Goal: Task Accomplishment & Management: Use online tool/utility

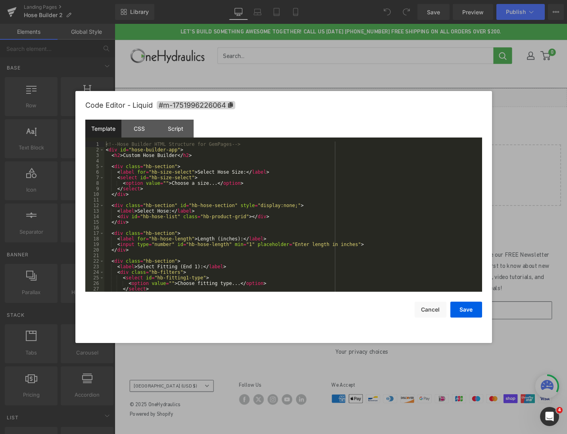
click at [366, 97] on div "Liquid" at bounding box center [355, 102] width 481 height 20
click at [143, 129] on div "CSS" at bounding box center [140, 129] width 36 height 18
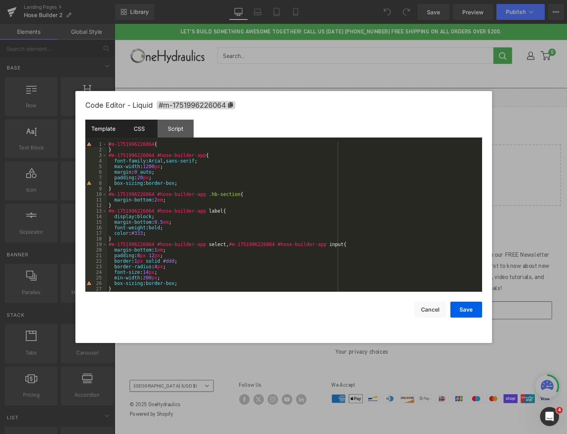
click at [102, 124] on div "Template" at bounding box center [103, 129] width 36 height 18
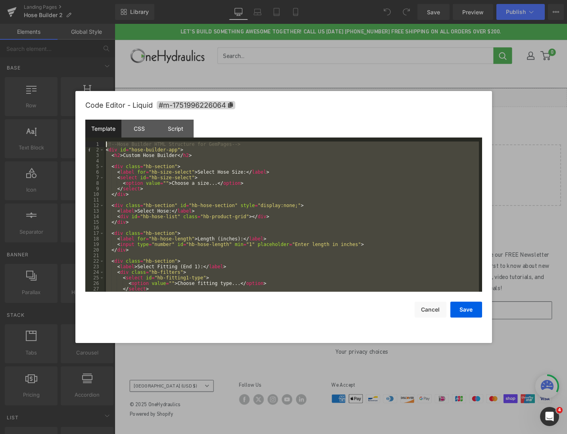
drag, startPoint x: 145, startPoint y: 288, endPoint x: 83, endPoint y: 130, distance: 169.4
click at [83, 130] on div "Code Editor - Liquid #m-1751996226064 Template CSS Script Data 1 2 3 4 5 6 7 8 …" at bounding box center [283, 217] width 417 height 252
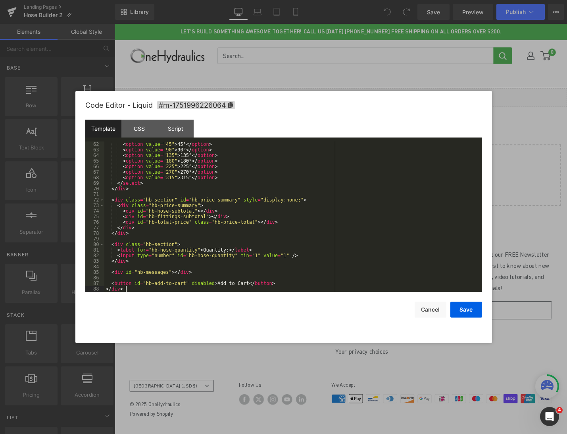
scroll to position [339, 0]
click at [464, 309] on button "Save" at bounding box center [467, 309] width 32 height 16
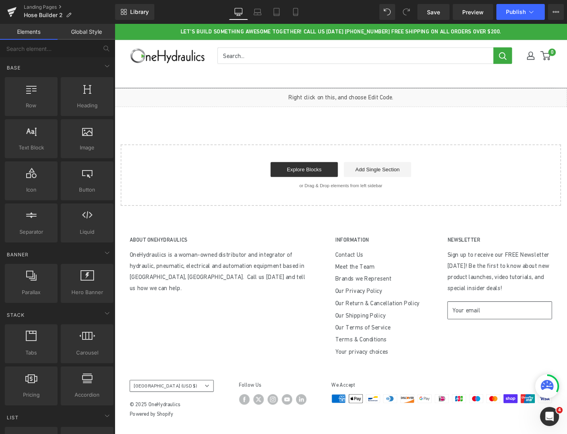
click at [366, 98] on div "Liquid" at bounding box center [355, 102] width 481 height 20
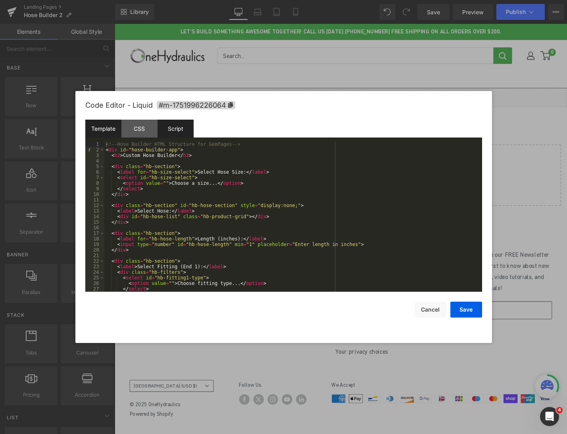
click at [176, 126] on div "Script" at bounding box center [176, 129] width 36 height 18
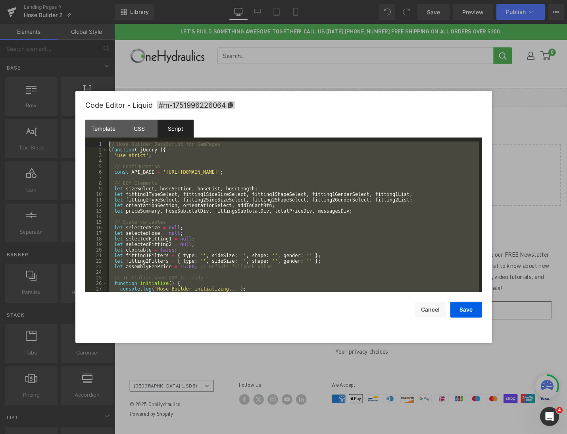
scroll to position [0, 0]
drag, startPoint x: 199, startPoint y: 288, endPoint x: 79, endPoint y: 58, distance: 258.8
click at [79, 58] on body "You are previewing how the will restyle your page. You can not edit Elements in…" at bounding box center [283, 217] width 567 height 434
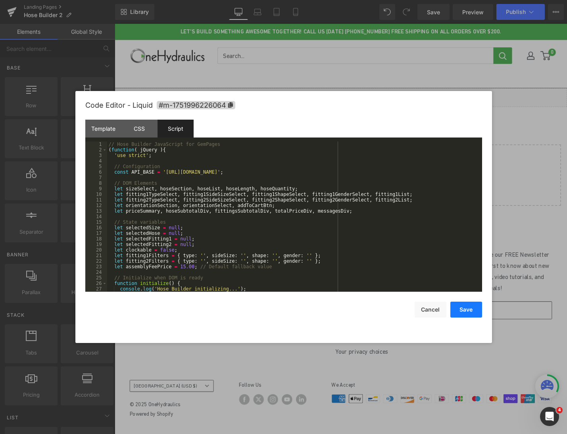
click at [456, 309] on button "Save" at bounding box center [467, 309] width 32 height 16
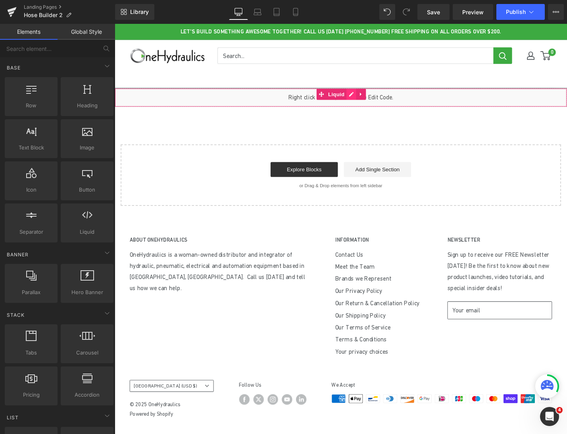
click at [364, 97] on div "Liquid" at bounding box center [355, 102] width 481 height 20
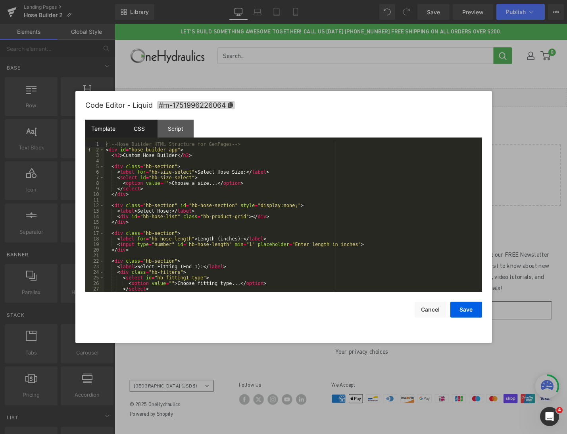
click at [147, 129] on div "CSS" at bounding box center [140, 129] width 36 height 18
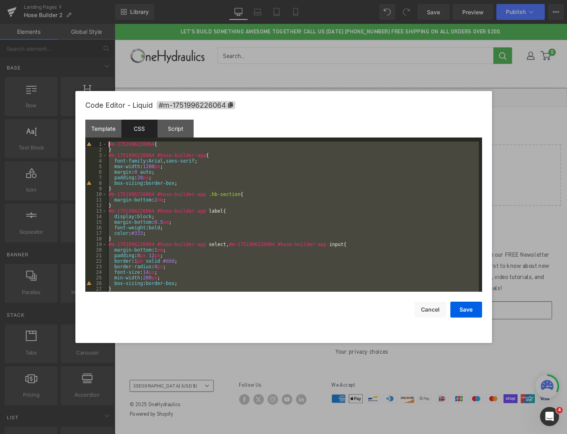
drag, startPoint x: 114, startPoint y: 284, endPoint x: 52, endPoint y: 24, distance: 266.9
click at [52, 24] on body "You are previewing how the will restyle your page. You can not edit Elements in…" at bounding box center [283, 217] width 567 height 434
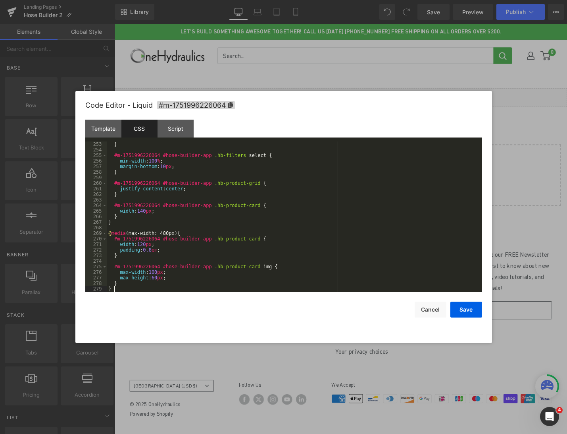
scroll to position [1401, 0]
click at [475, 317] on button "Save" at bounding box center [467, 309] width 32 height 16
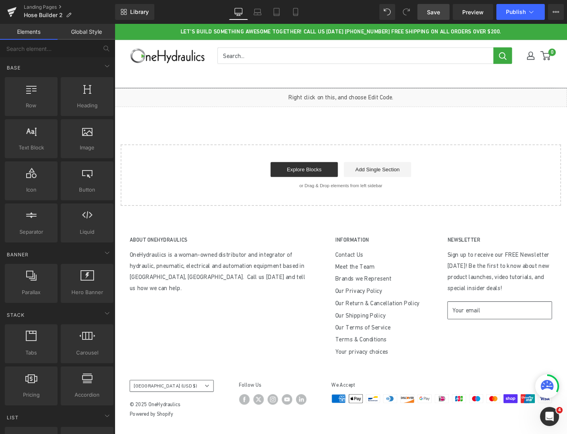
click at [438, 13] on span "Save" at bounding box center [433, 12] width 13 height 8
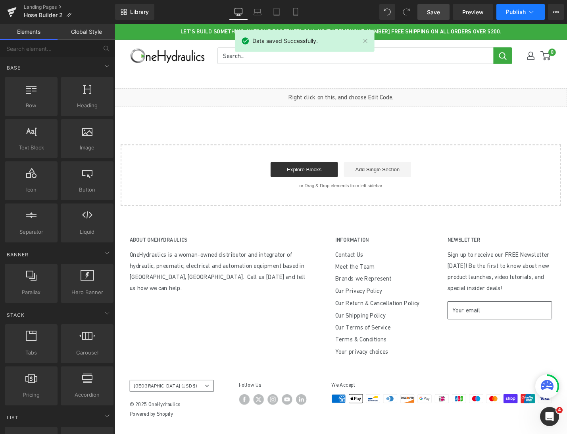
click at [510, 14] on span "Publish" at bounding box center [516, 12] width 20 height 6
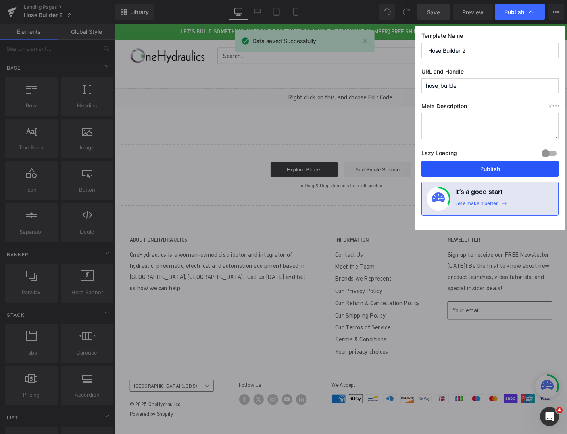
click at [490, 172] on button "Publish" at bounding box center [490, 169] width 137 height 16
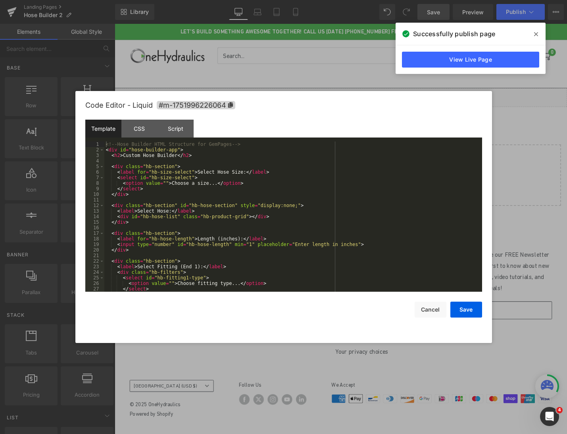
click at [366, 98] on div "Liquid" at bounding box center [355, 102] width 481 height 20
click at [167, 127] on div "Script" at bounding box center [176, 129] width 36 height 18
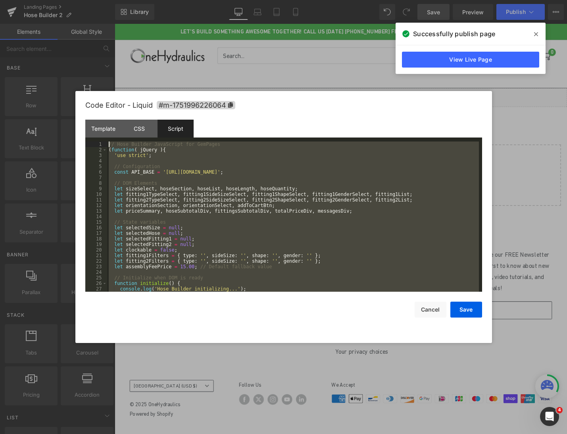
drag, startPoint x: 208, startPoint y: 289, endPoint x: 89, endPoint y: 83, distance: 237.4
click at [89, 83] on body "You are previewing how the will restyle your page. You can not edit Elements in…" at bounding box center [283, 217] width 567 height 434
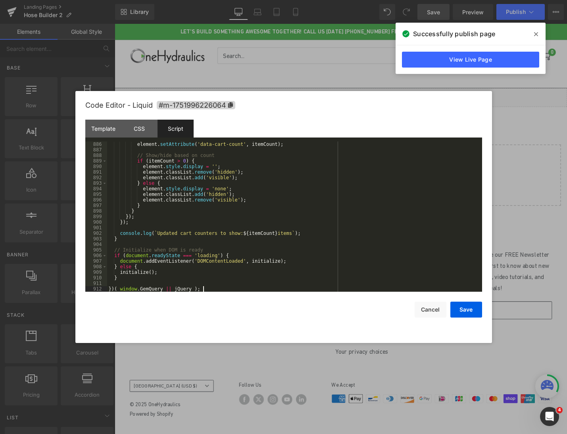
scroll to position [4943, 0]
click at [460, 319] on div "Code Editor - Liquid #m-1751996226064 Template CSS Script Data 1 2 3 4 5 6 7 8 …" at bounding box center [283, 217] width 397 height 252
click at [463, 306] on button "Save" at bounding box center [467, 309] width 32 height 16
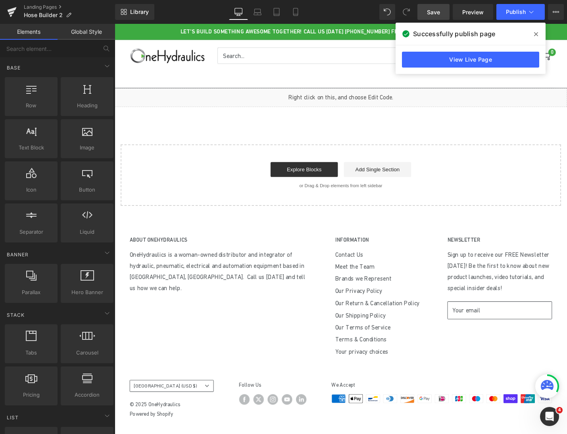
click at [436, 9] on span "Save" at bounding box center [433, 12] width 13 height 8
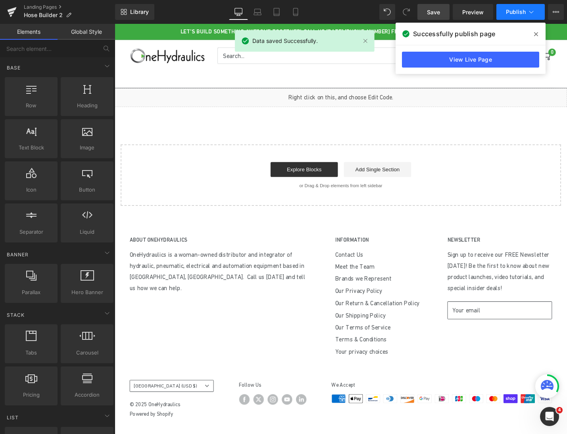
click at [513, 16] on button "Publish" at bounding box center [521, 12] width 48 height 16
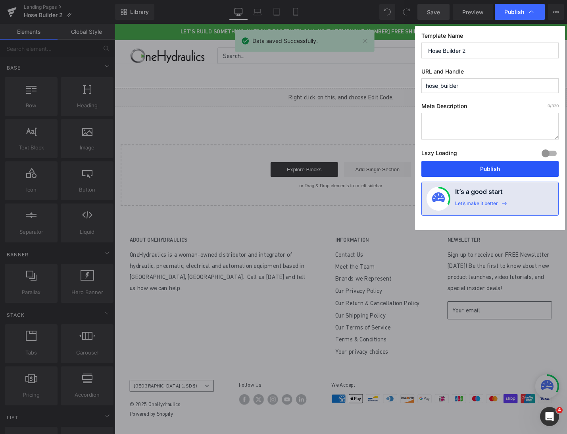
click at [495, 167] on button "Publish" at bounding box center [490, 169] width 137 height 16
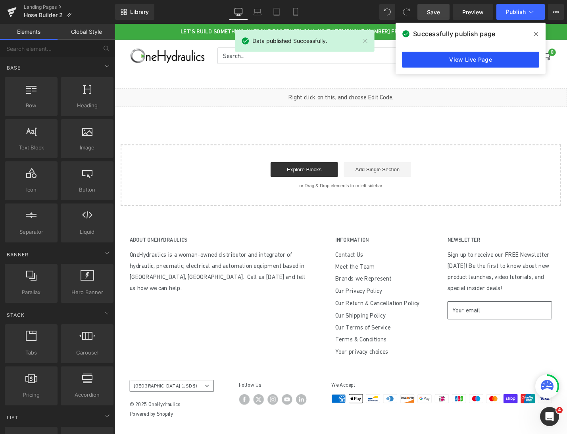
click at [477, 62] on link "View Live Page" at bounding box center [470, 60] width 137 height 16
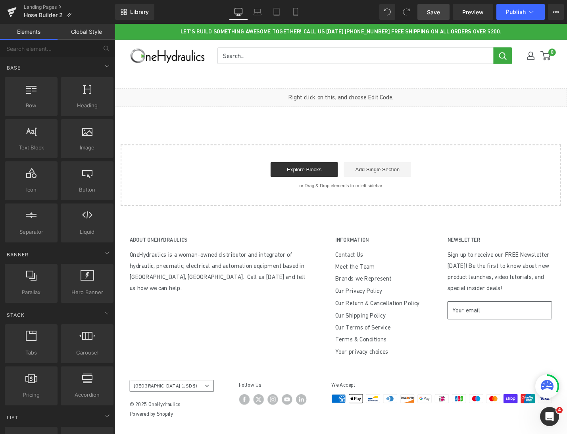
click at [95, 31] on link "Global Style" at bounding box center [87, 32] width 58 height 16
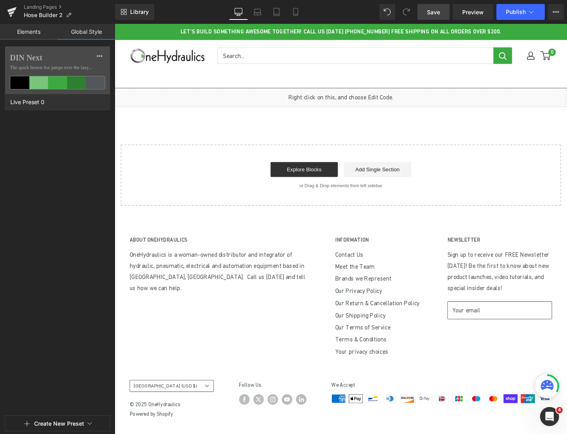
click at [33, 33] on link "Elements" at bounding box center [29, 32] width 58 height 16
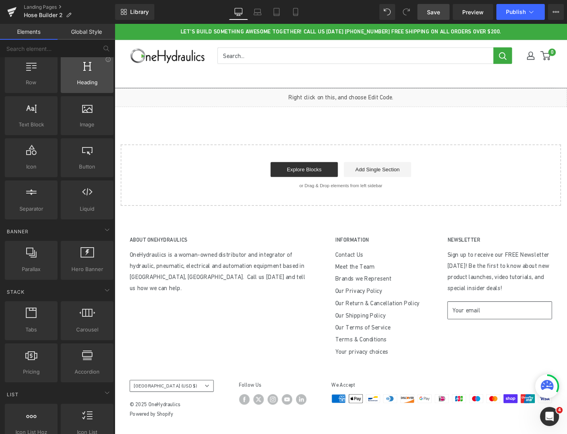
scroll to position [0, 0]
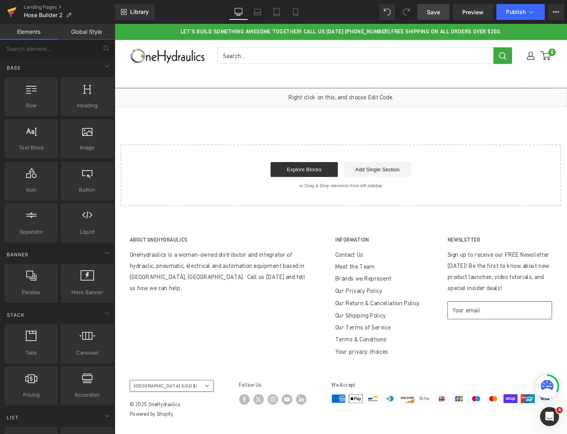
click at [13, 10] on icon at bounding box center [12, 9] width 9 height 5
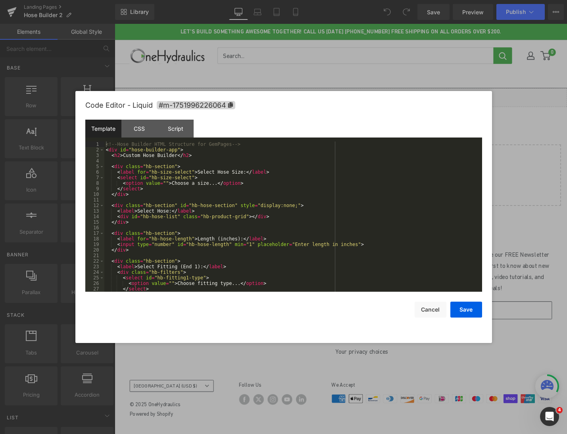
click at [365, 99] on div "Liquid" at bounding box center [355, 102] width 481 height 20
click at [177, 129] on div "Script" at bounding box center [176, 129] width 36 height 18
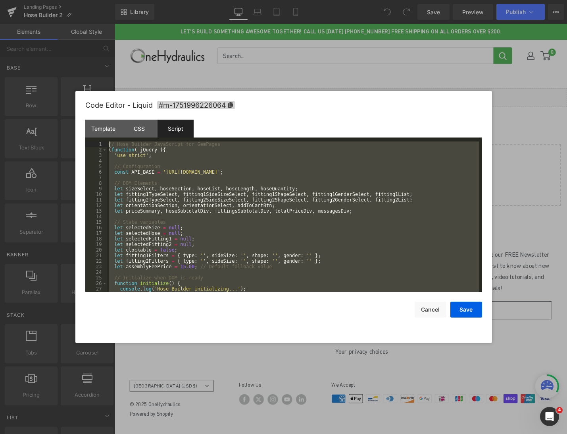
drag, startPoint x: 201, startPoint y: 289, endPoint x: 101, endPoint y: 102, distance: 212.3
click at [101, 102] on div "Code Editor - Liquid #m-1751996226064 Template CSS Script Data 1 2 3 4 5 6 7 8 …" at bounding box center [283, 217] width 397 height 252
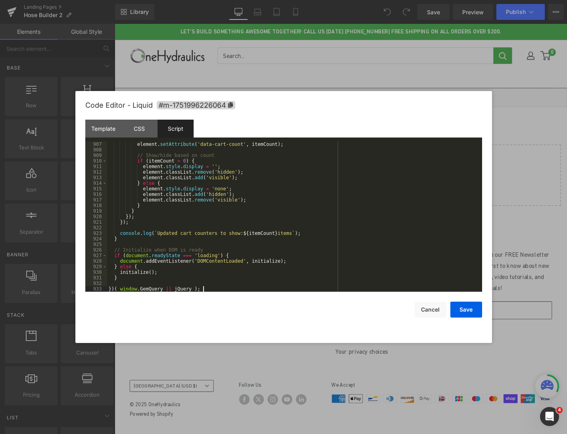
scroll to position [5054, 0]
click at [472, 317] on button "Save" at bounding box center [467, 309] width 32 height 16
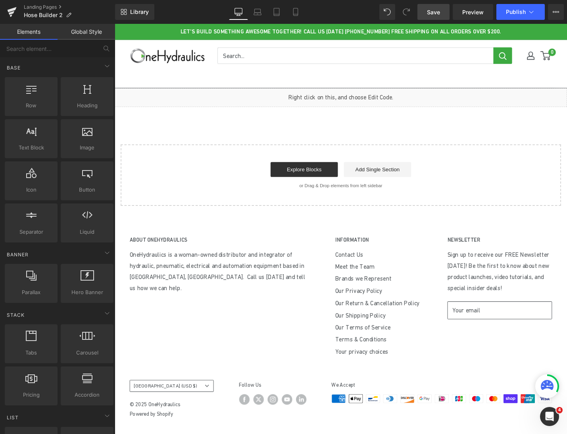
click at [436, 15] on span "Save" at bounding box center [433, 12] width 13 height 8
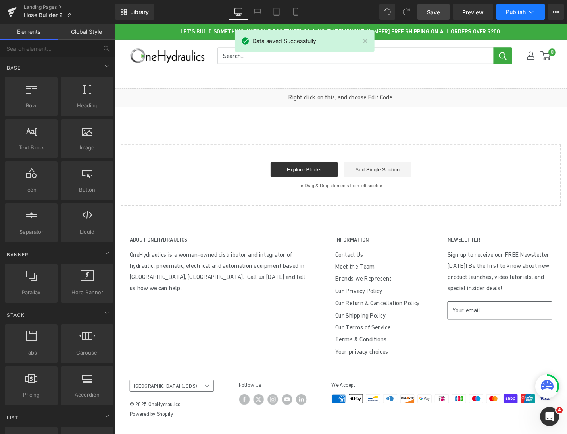
click at [507, 19] on button "Publish" at bounding box center [521, 12] width 48 height 16
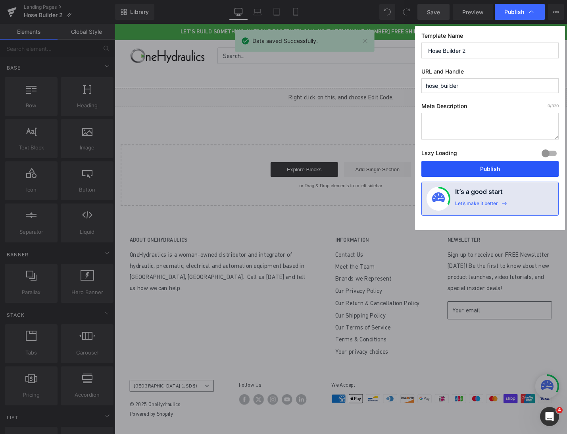
click at [476, 168] on button "Publish" at bounding box center [490, 169] width 137 height 16
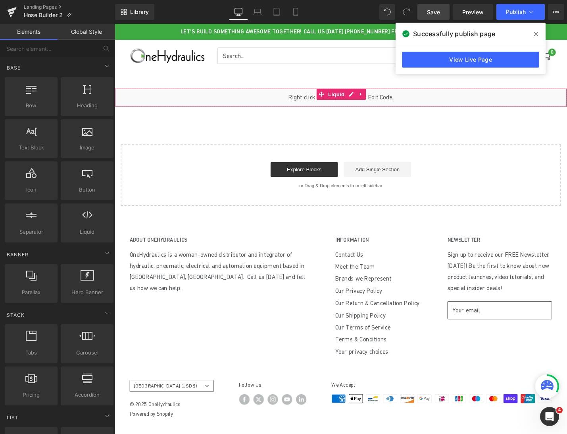
click at [383, 112] on div "Liquid" at bounding box center [355, 102] width 481 height 20
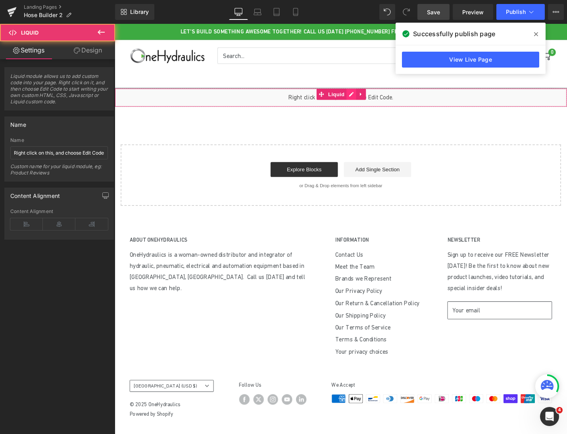
click at [365, 100] on div "Liquid" at bounding box center [355, 102] width 481 height 20
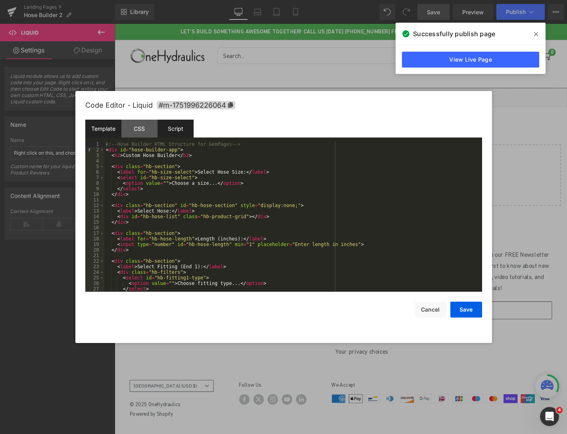
click at [177, 129] on div "Script" at bounding box center [176, 129] width 36 height 18
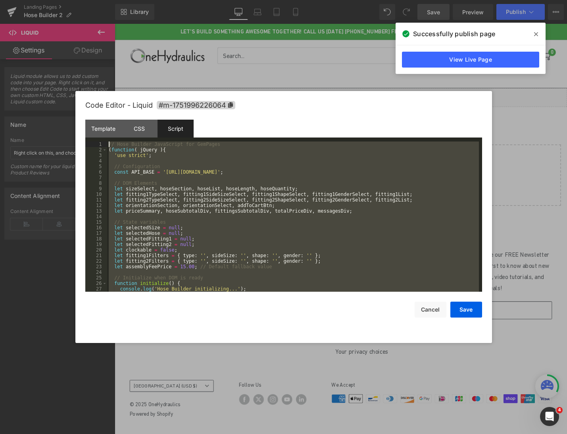
drag, startPoint x: 202, startPoint y: 288, endPoint x: 35, endPoint y: 76, distance: 270.4
click at [35, 76] on body "You are previewing how the will restyle your page. You can not edit Elements in…" at bounding box center [283, 217] width 567 height 434
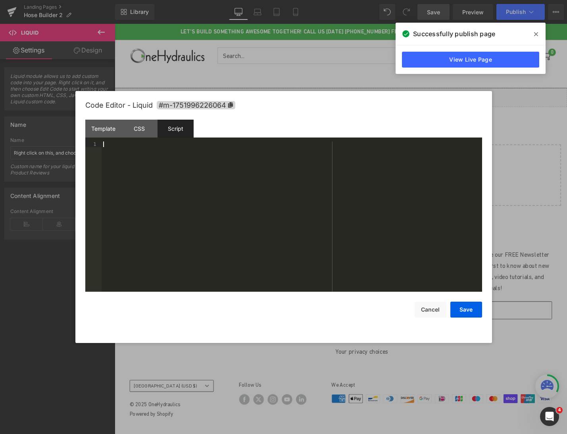
scroll to position [5093, 0]
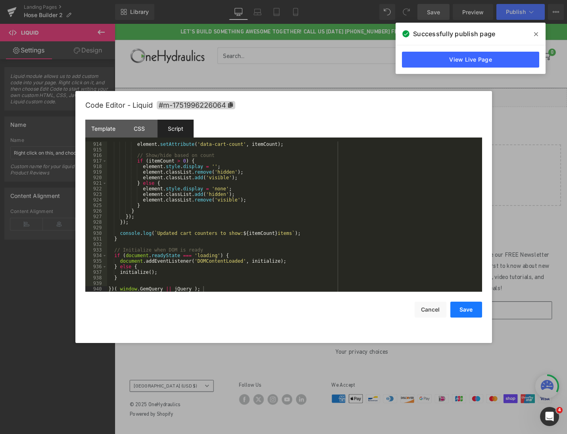
click at [464, 305] on button "Save" at bounding box center [467, 309] width 32 height 16
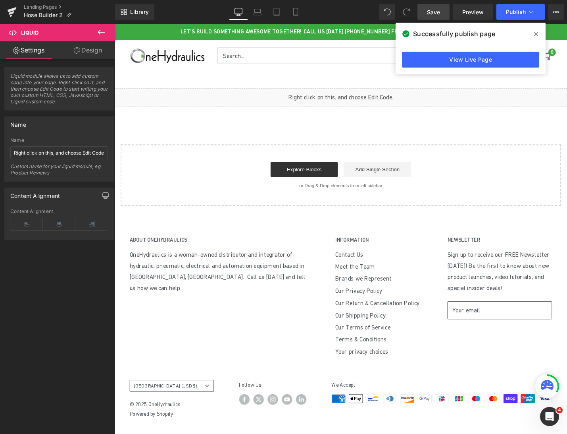
click at [436, 9] on span "Save" at bounding box center [433, 12] width 13 height 8
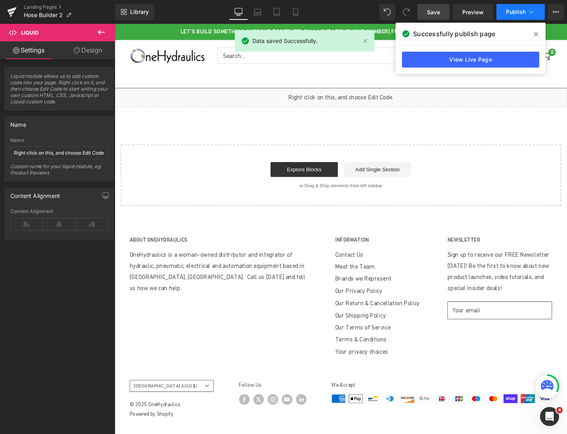
click at [510, 15] on span "Publish" at bounding box center [516, 12] width 20 height 6
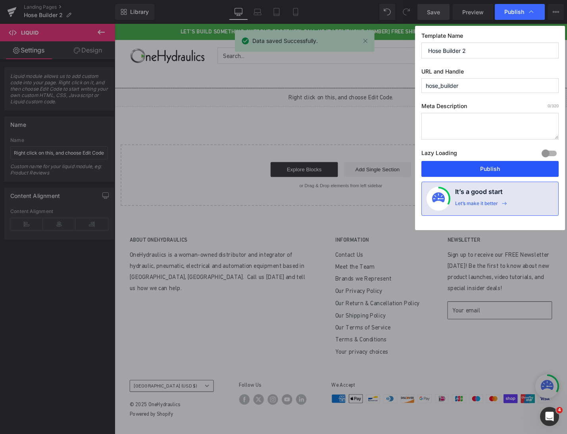
click at [517, 171] on button "Publish" at bounding box center [490, 169] width 137 height 16
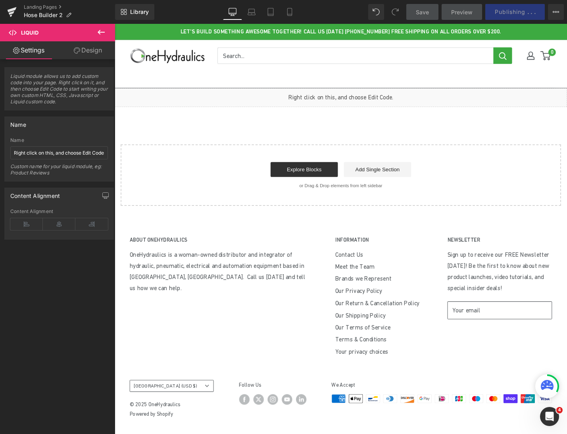
click at [102, 32] on icon at bounding box center [101, 32] width 7 height 5
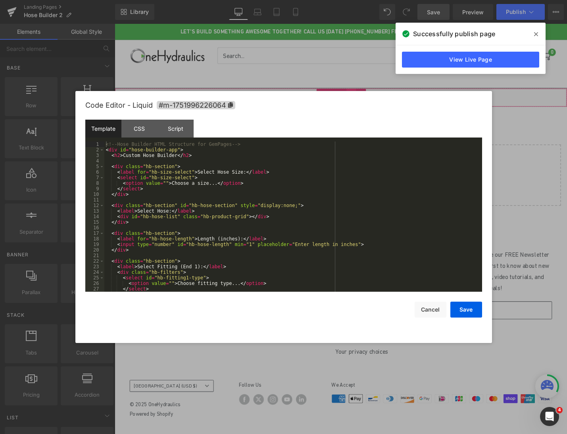
click at [365, 99] on div "Liquid" at bounding box center [355, 102] width 481 height 20
click at [168, 131] on div "Script" at bounding box center [176, 129] width 36 height 18
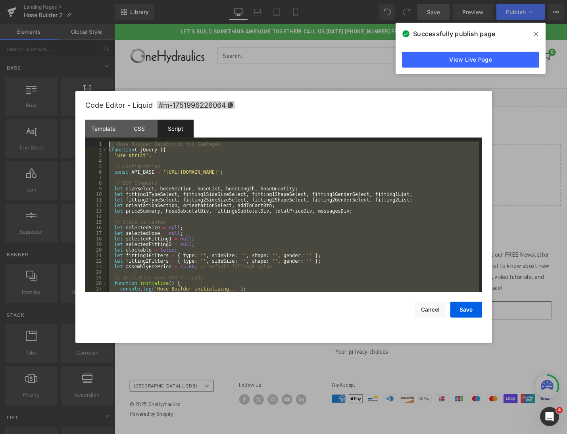
scroll to position [0, 0]
drag, startPoint x: 203, startPoint y: 287, endPoint x: 95, endPoint y: 112, distance: 205.7
click at [95, 112] on div "Code Editor - Liquid #m-1751996226064 Template CSS Script Data 1 2 3 4 5 6 7 8 …" at bounding box center [283, 217] width 397 height 252
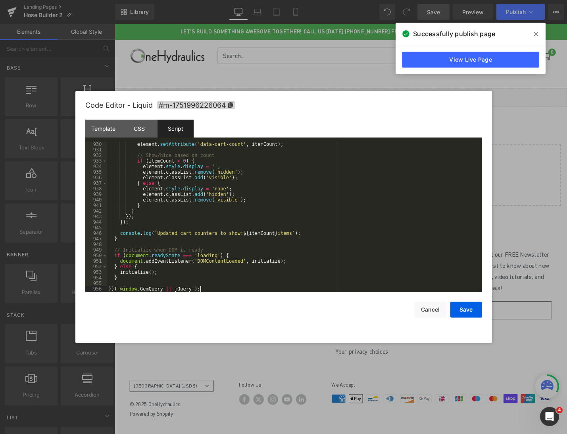
scroll to position [5182, 0]
click at [461, 314] on button "Save" at bounding box center [467, 309] width 32 height 16
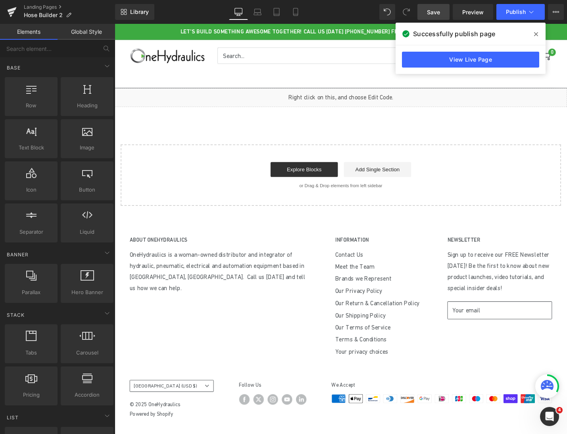
click at [428, 14] on span "Save" at bounding box center [433, 12] width 13 height 8
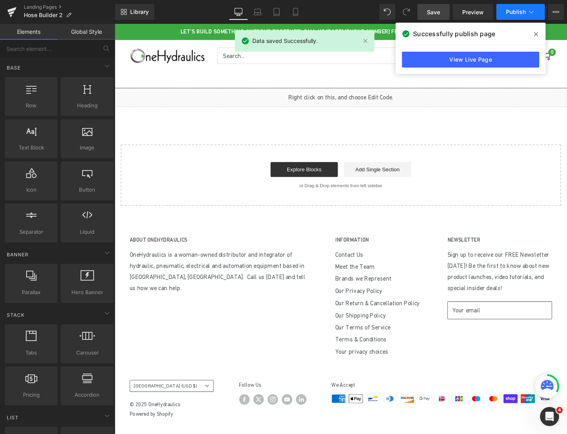
click at [518, 10] on span "Publish" at bounding box center [516, 12] width 20 height 6
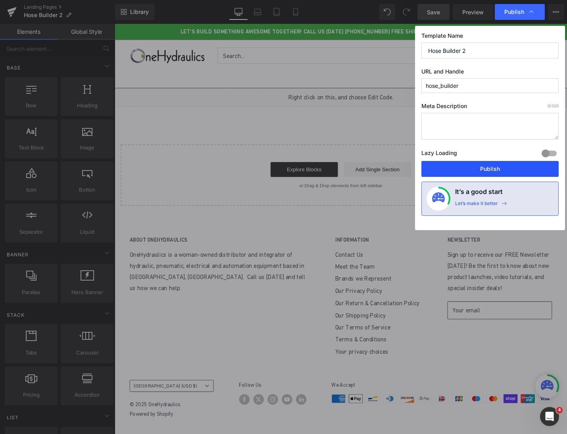
click at [505, 168] on button "Publish" at bounding box center [490, 169] width 137 height 16
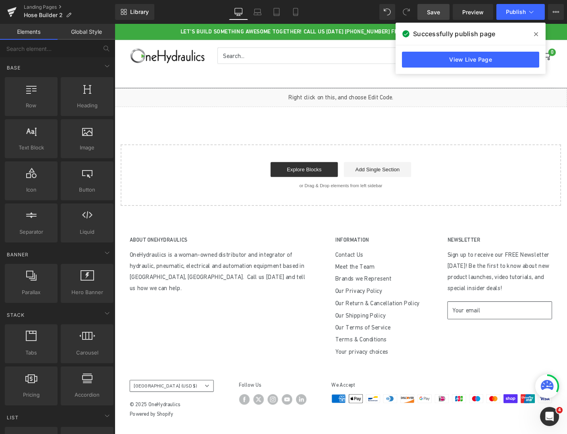
click at [363, 98] on div "Liquid" at bounding box center [355, 102] width 481 height 20
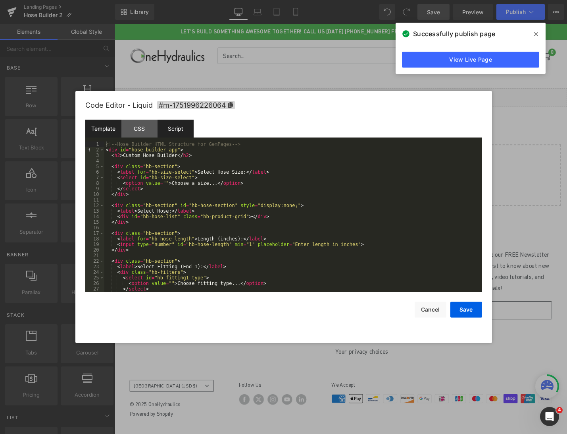
click at [169, 129] on div "Script" at bounding box center [176, 129] width 36 height 18
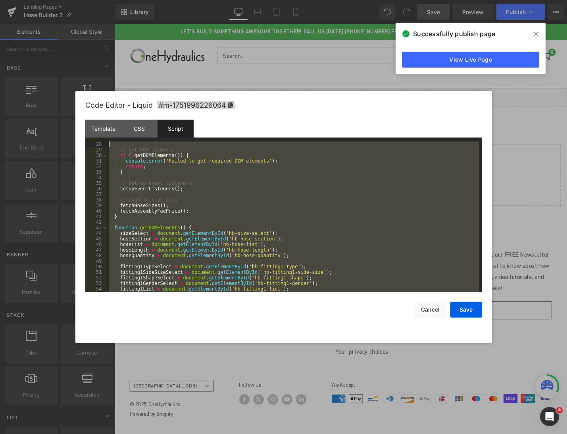
scroll to position [0, 0]
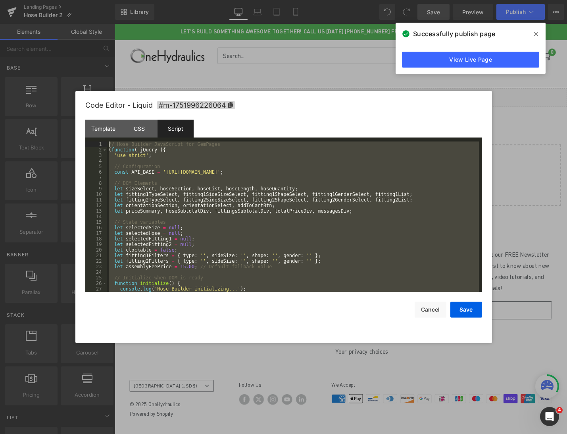
drag, startPoint x: 205, startPoint y: 290, endPoint x: 79, endPoint y: 86, distance: 239.5
click at [79, 86] on body "You are previewing how the will restyle your page. You can not edit Elements in…" at bounding box center [283, 217] width 567 height 434
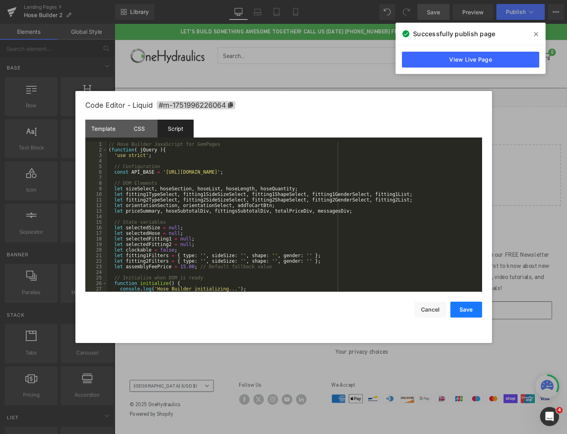
click at [461, 307] on button "Save" at bounding box center [467, 309] width 32 height 16
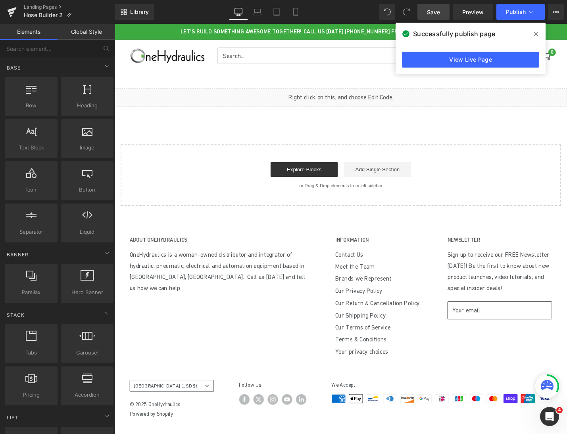
click at [436, 15] on span "Save" at bounding box center [433, 12] width 13 height 8
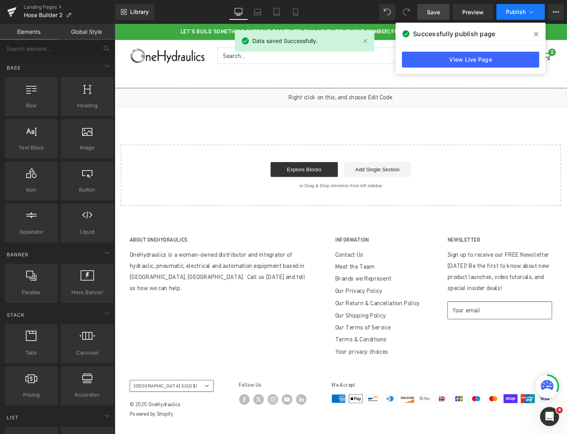
click at [511, 10] on span "Publish" at bounding box center [516, 12] width 20 height 6
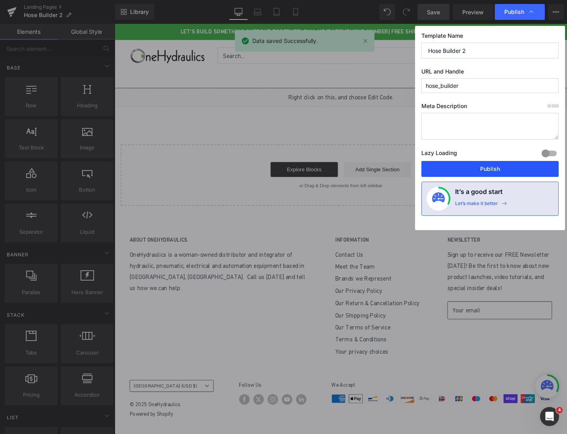
click at [483, 169] on button "Publish" at bounding box center [490, 169] width 137 height 16
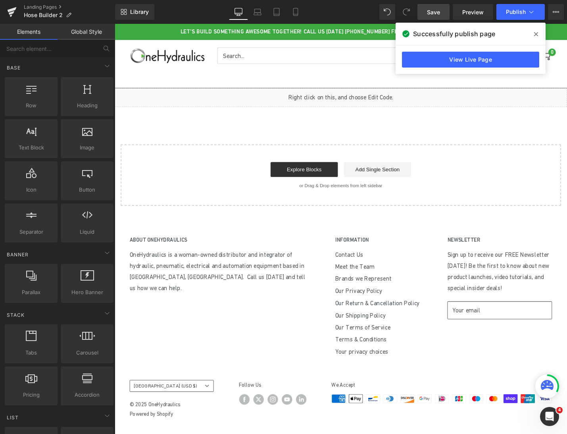
click at [537, 34] on icon at bounding box center [537, 34] width 4 height 6
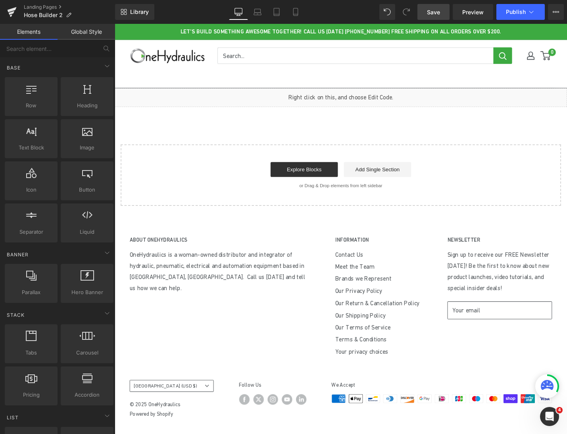
click at [367, 99] on div "Liquid" at bounding box center [355, 102] width 481 height 20
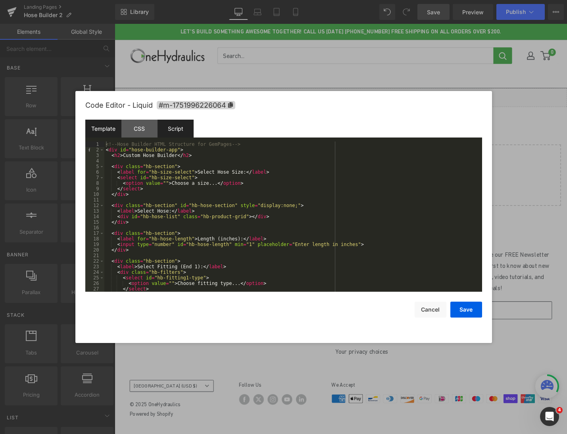
click at [183, 126] on div "Script" at bounding box center [176, 129] width 36 height 18
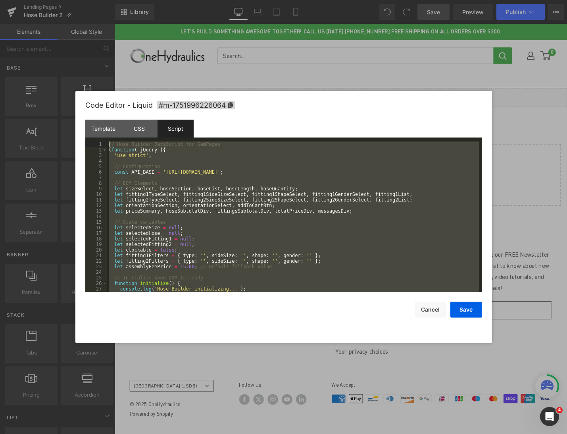
drag, startPoint x: 209, startPoint y: 291, endPoint x: 30, endPoint y: 99, distance: 262.1
click at [30, 99] on body "You are previewing how the will restyle your page. You can not edit Elements in…" at bounding box center [283, 217] width 567 height 434
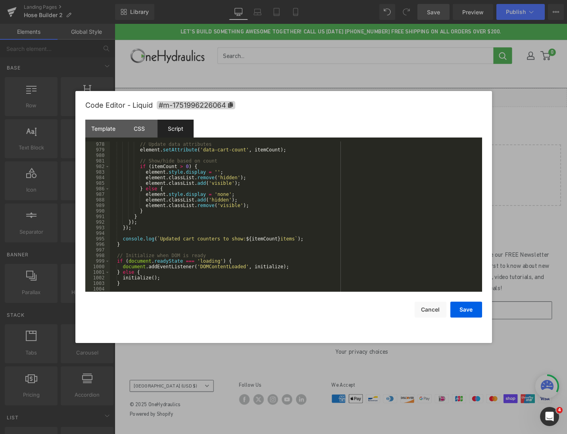
scroll to position [5454, 0]
click at [461, 311] on button "Save" at bounding box center [467, 309] width 32 height 16
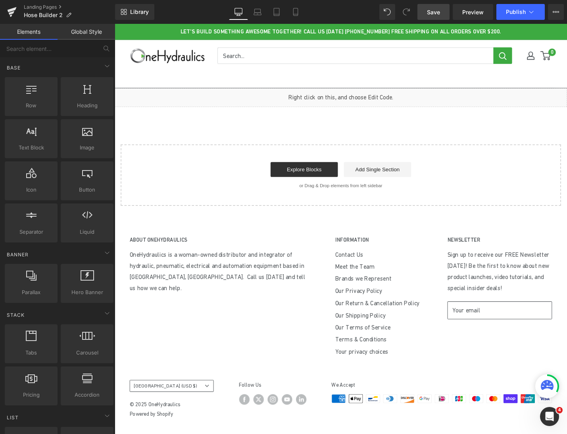
click at [440, 13] on span "Save" at bounding box center [433, 12] width 13 height 8
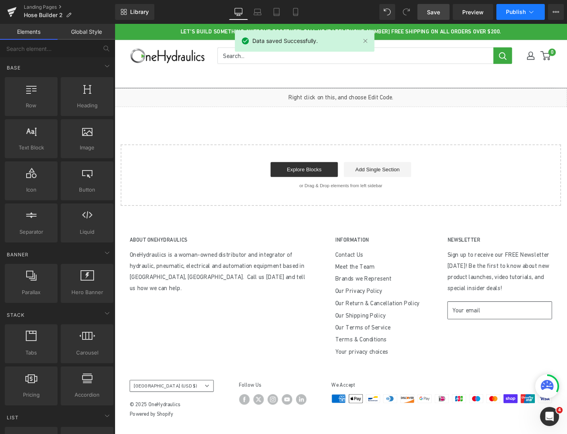
click at [516, 11] on span "Publish" at bounding box center [516, 12] width 20 height 6
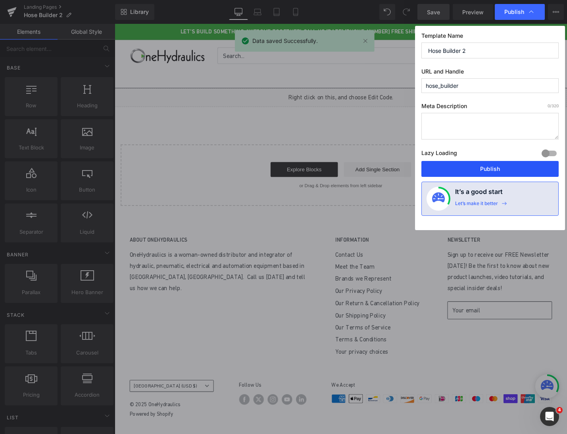
click at [479, 171] on button "Publish" at bounding box center [490, 169] width 137 height 16
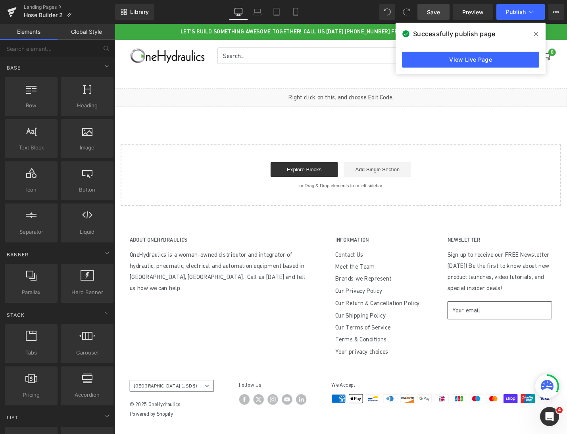
click at [536, 30] on span at bounding box center [536, 34] width 13 height 13
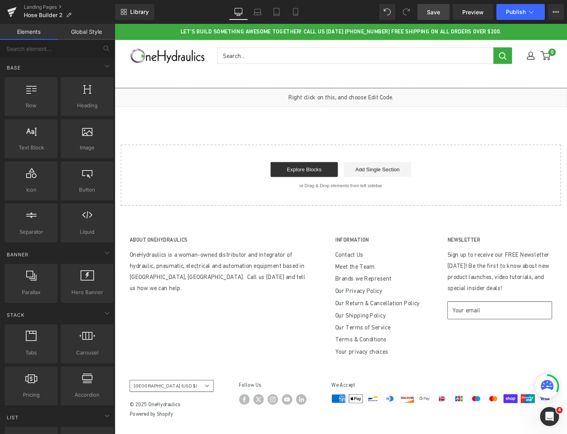
click at [364, 98] on div "Liquid" at bounding box center [355, 102] width 481 height 20
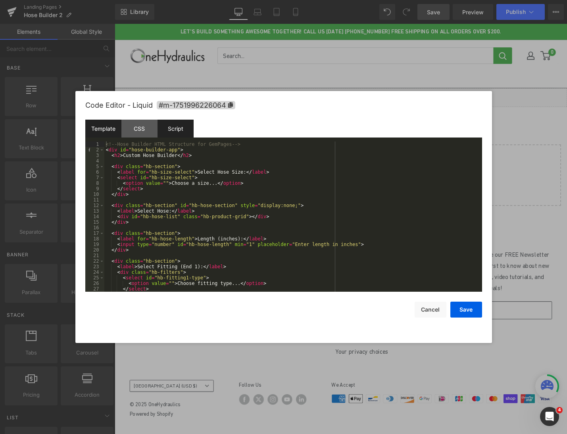
click at [175, 125] on div "Script" at bounding box center [176, 129] width 36 height 18
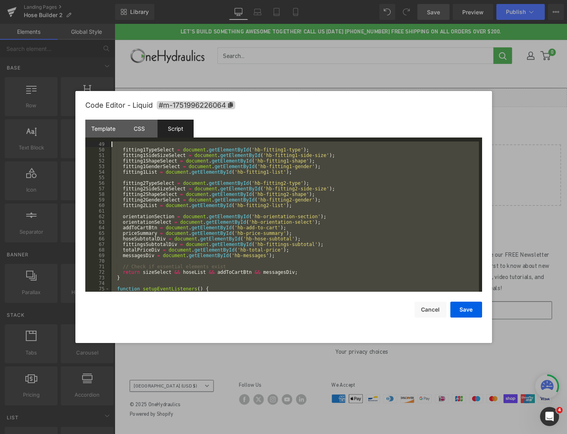
scroll to position [0, 0]
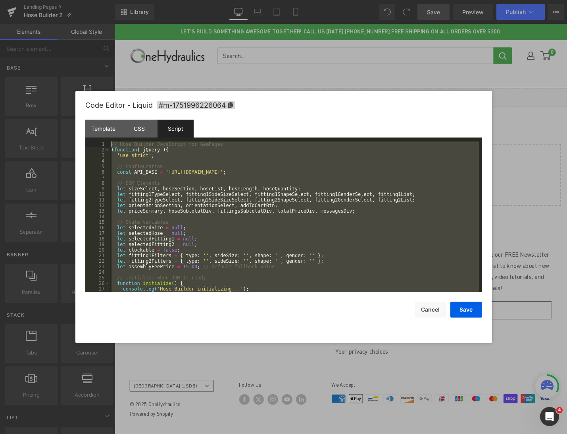
drag, startPoint x: 204, startPoint y: 289, endPoint x: 92, endPoint y: 81, distance: 236.7
click at [92, 81] on body "You are previewing how the will restyle your page. You can not edit Elements in…" at bounding box center [283, 217] width 567 height 434
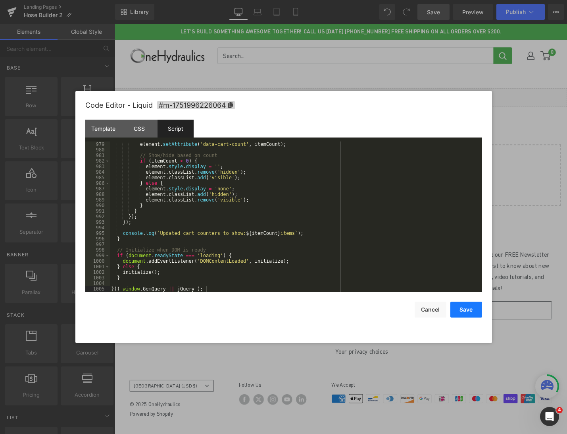
click at [457, 308] on button "Save" at bounding box center [467, 309] width 32 height 16
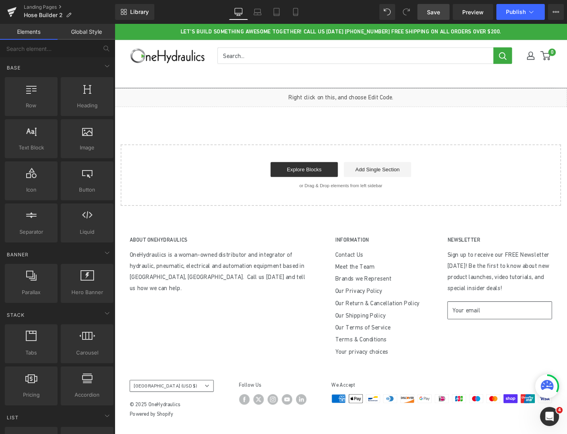
click at [438, 9] on span "Save" at bounding box center [433, 12] width 13 height 8
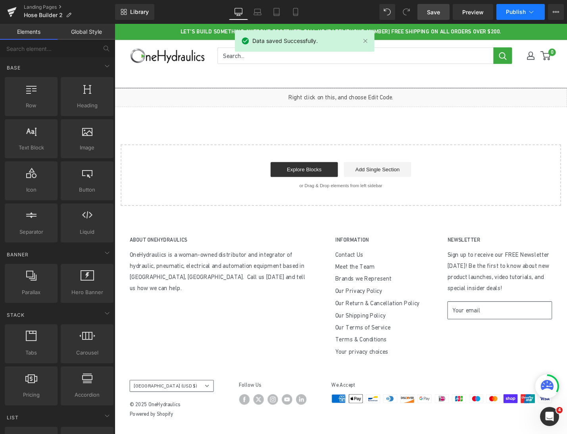
click at [512, 14] on span "Publish" at bounding box center [516, 12] width 20 height 6
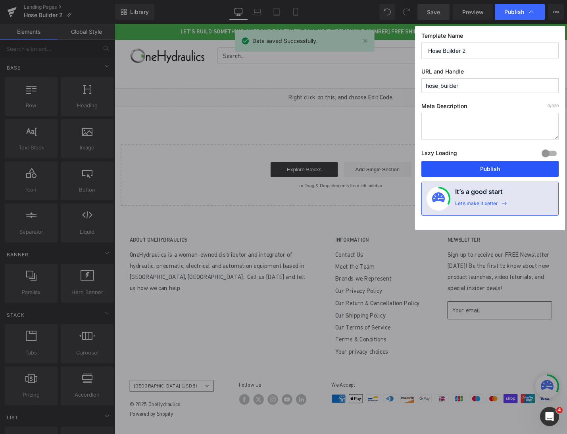
click at [500, 167] on button "Publish" at bounding box center [490, 169] width 137 height 16
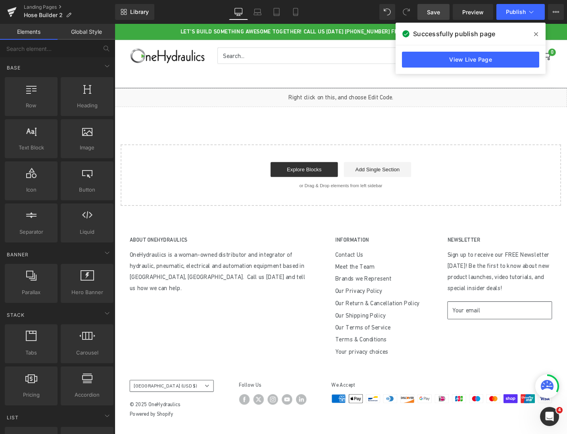
click at [540, 36] on span at bounding box center [536, 34] width 13 height 13
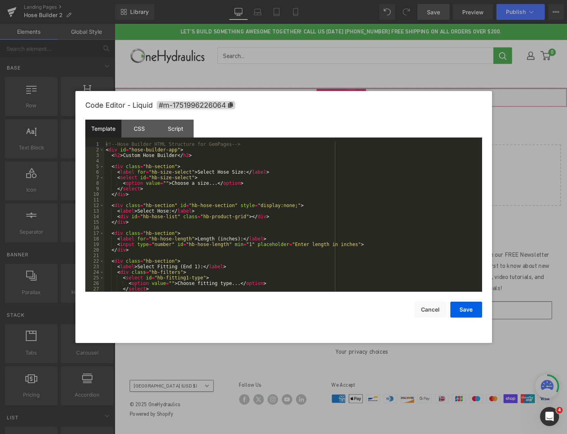
click at [369, 99] on div "Liquid" at bounding box center [355, 102] width 481 height 20
click at [182, 125] on div "Script" at bounding box center [176, 129] width 36 height 18
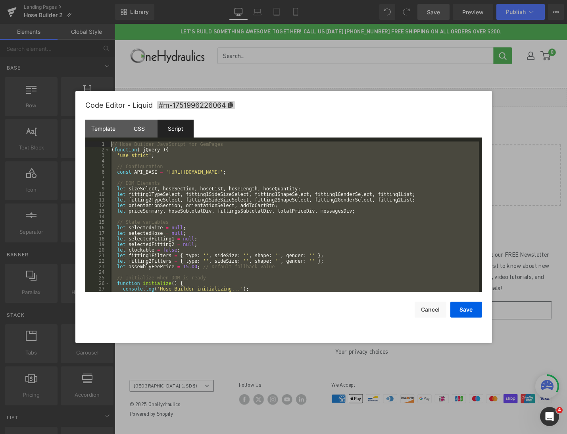
scroll to position [0, 0]
drag, startPoint x: 216, startPoint y: 288, endPoint x: 23, endPoint y: 22, distance: 328.9
click at [23, 22] on body "You are previewing how the will restyle your page. You can not edit Elements in…" at bounding box center [283, 217] width 567 height 434
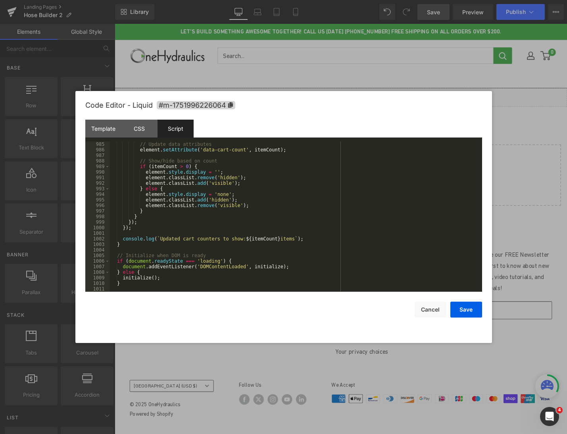
scroll to position [5493, 0]
click at [460, 309] on button "Save" at bounding box center [467, 309] width 32 height 16
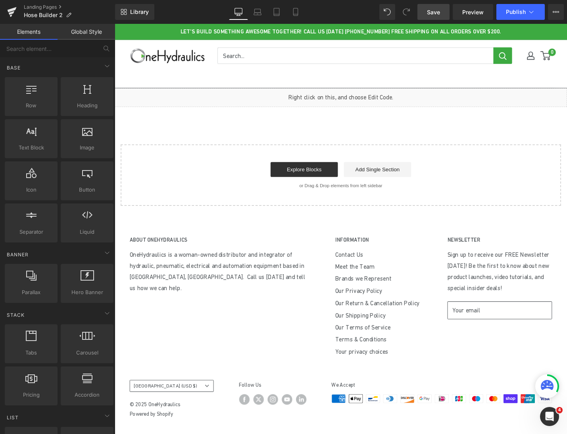
click at [443, 9] on link "Save" at bounding box center [434, 12] width 32 height 16
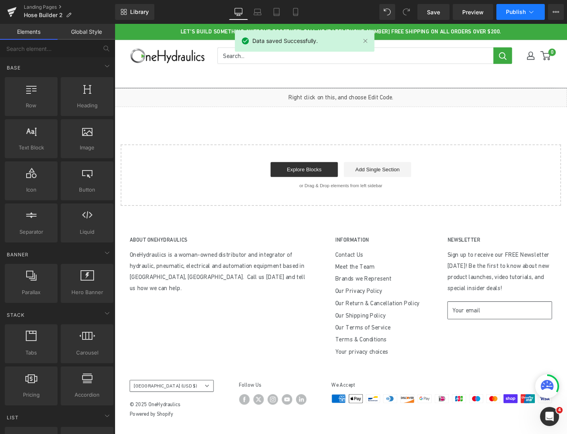
click at [500, 9] on button "Publish" at bounding box center [521, 12] width 48 height 16
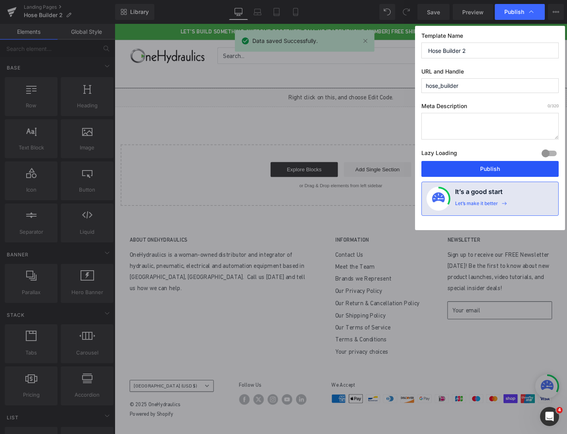
drag, startPoint x: 513, startPoint y: 163, endPoint x: 423, endPoint y: 148, distance: 91.4
click at [513, 163] on button "Publish" at bounding box center [490, 169] width 137 height 16
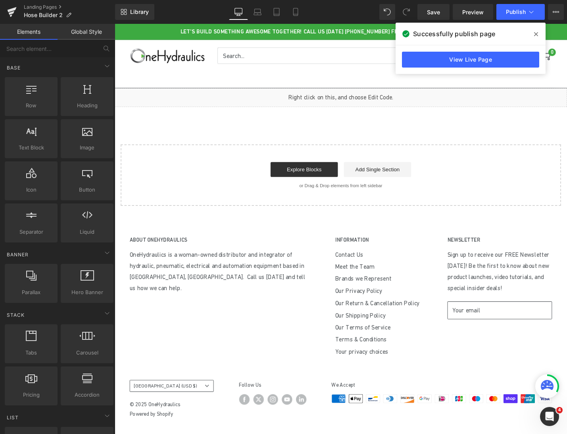
click at [365, 97] on div "Liquid" at bounding box center [355, 102] width 481 height 20
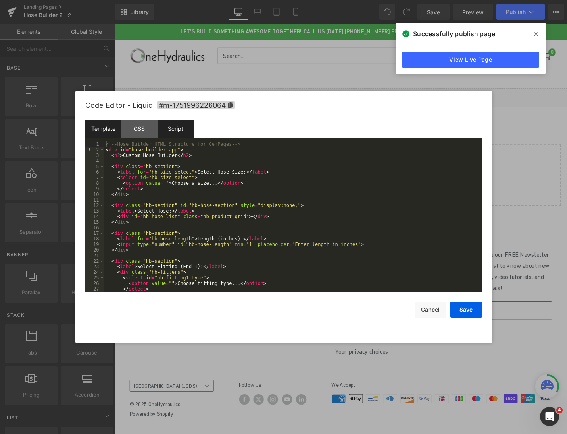
click at [174, 124] on div "Script" at bounding box center [176, 129] width 36 height 18
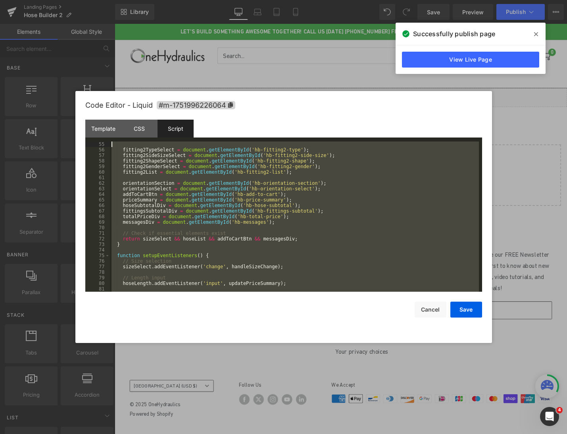
scroll to position [0, 0]
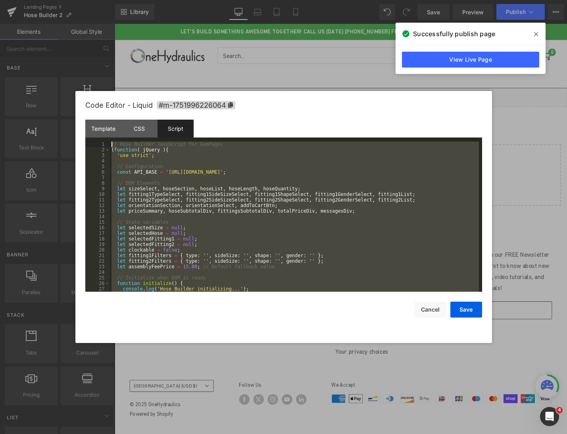
drag, startPoint x: 207, startPoint y: 288, endPoint x: 74, endPoint y: 71, distance: 253.7
click at [74, 71] on body "You are previewing how the will restyle your page. You can not edit Elements in…" at bounding box center [283, 217] width 567 height 434
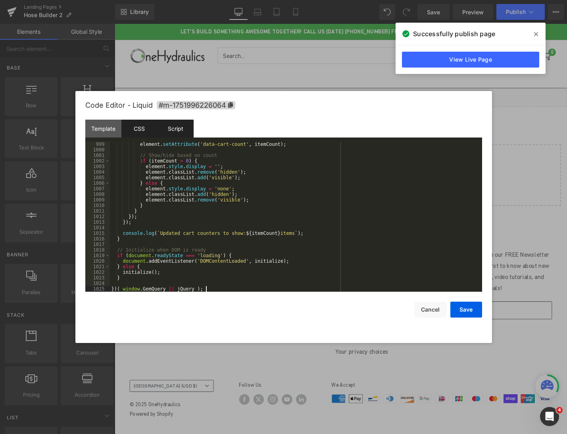
scroll to position [5571, 0]
click at [473, 307] on button "Save" at bounding box center [467, 309] width 32 height 16
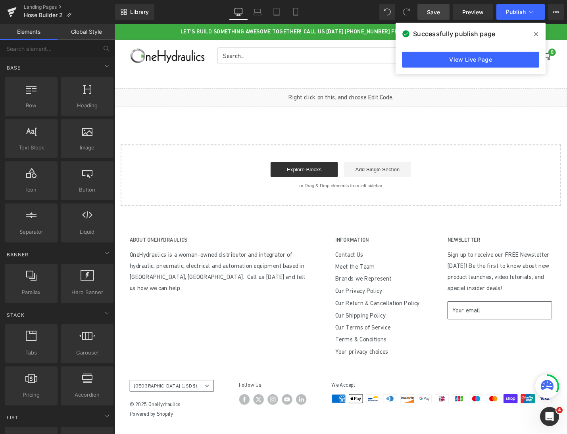
click at [436, 16] on span "Save" at bounding box center [433, 12] width 13 height 8
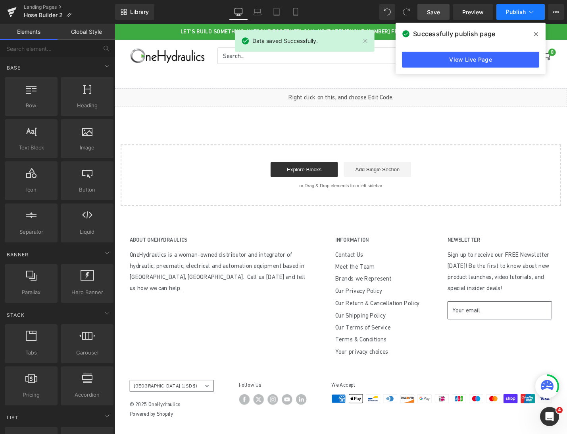
click at [522, 15] on span "Publish" at bounding box center [516, 12] width 20 height 6
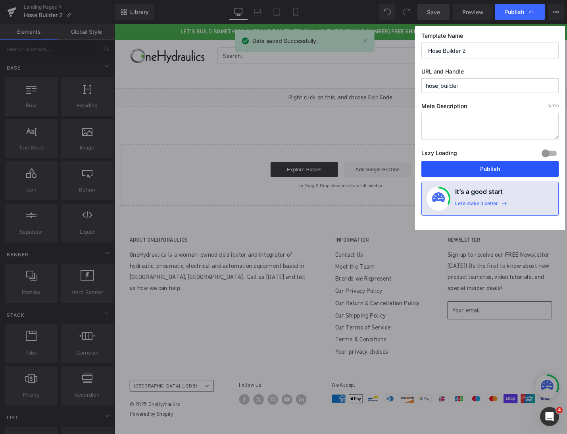
click at [493, 174] on button "Publish" at bounding box center [490, 169] width 137 height 16
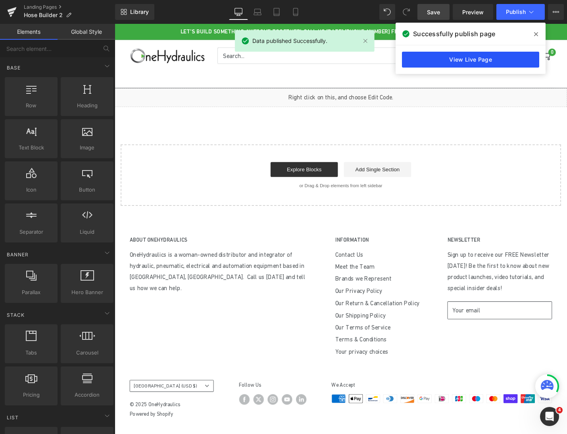
click at [508, 66] on link "View Live Page" at bounding box center [470, 60] width 137 height 16
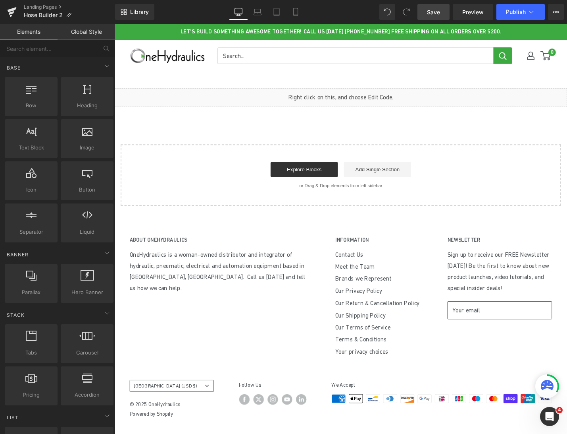
click at [364, 97] on div "Liquid" at bounding box center [355, 102] width 481 height 20
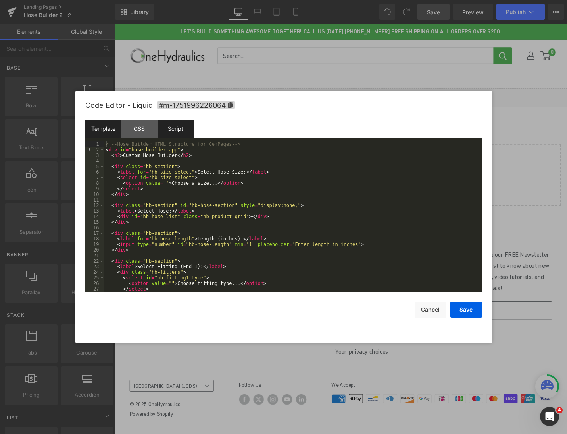
click at [176, 133] on div "Script" at bounding box center [176, 129] width 36 height 18
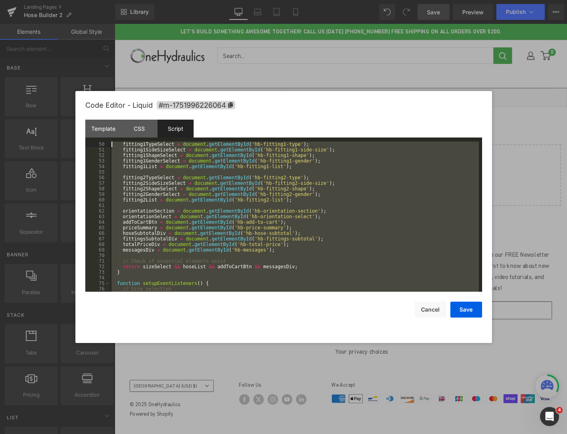
scroll to position [0, 0]
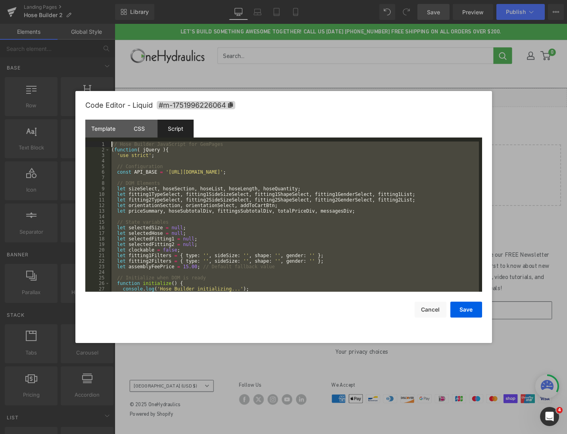
drag, startPoint x: 210, startPoint y: 289, endPoint x: 44, endPoint y: 73, distance: 272.6
click at [44, 73] on body "You are previewing how the will restyle your page. You can not edit Elements in…" at bounding box center [283, 217] width 567 height 434
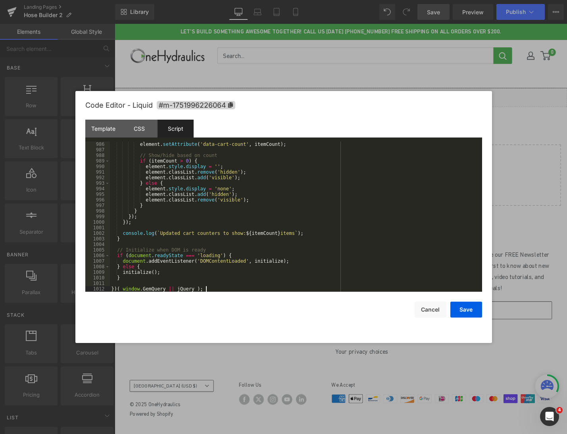
scroll to position [5499, 0]
click at [456, 311] on button "Save" at bounding box center [467, 309] width 32 height 16
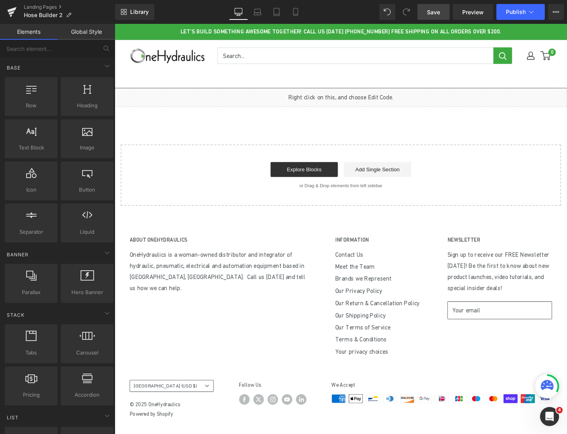
click at [438, 13] on span "Save" at bounding box center [433, 12] width 13 height 8
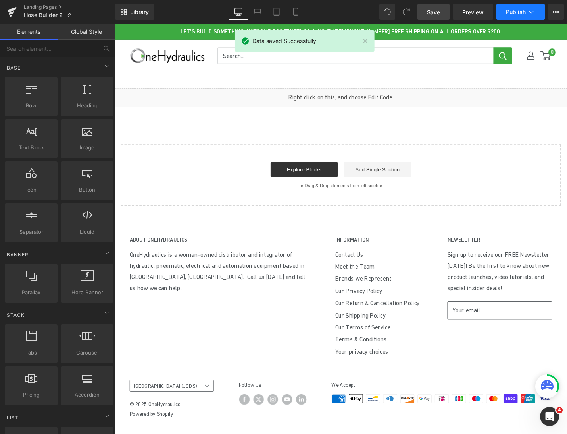
click at [512, 13] on span "Publish" at bounding box center [516, 12] width 20 height 6
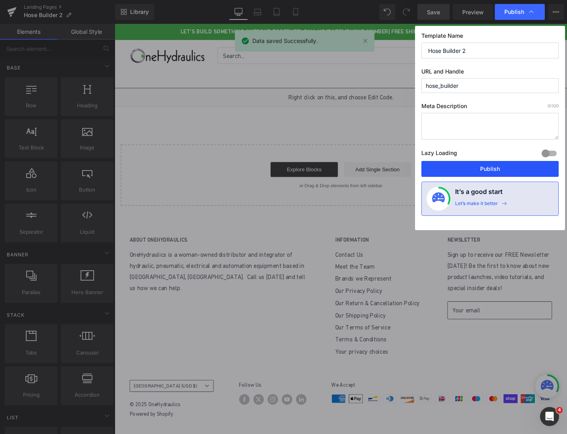
click at [474, 171] on button "Publish" at bounding box center [490, 169] width 137 height 16
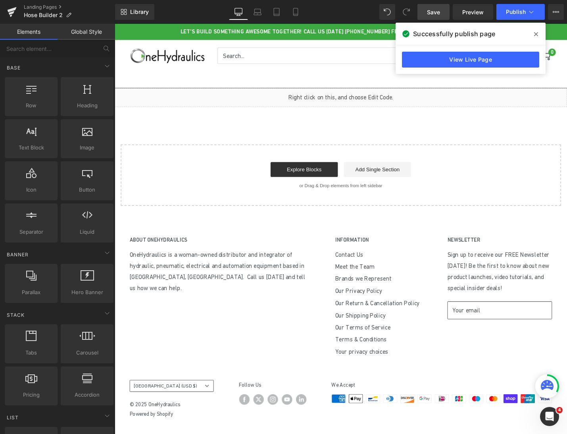
click at [538, 32] on icon at bounding box center [537, 34] width 4 height 6
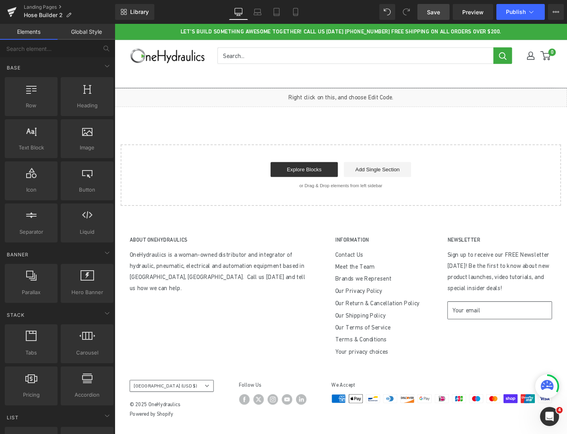
click at [365, 98] on div "Liquid" at bounding box center [355, 102] width 481 height 20
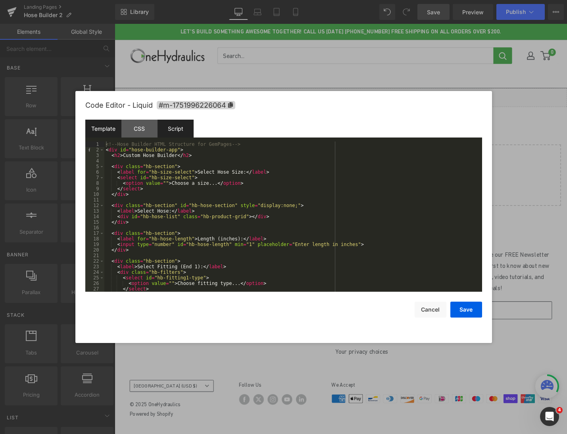
click at [174, 127] on div "Script" at bounding box center [176, 129] width 36 height 18
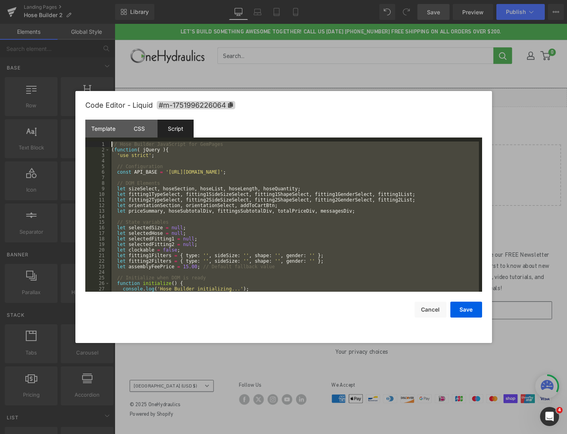
scroll to position [0, 0]
drag, startPoint x: 206, startPoint y: 288, endPoint x: 99, endPoint y: 60, distance: 251.2
click at [99, 60] on body "You are previewing how the will restyle your page. You can not edit Elements in…" at bounding box center [283, 217] width 567 height 434
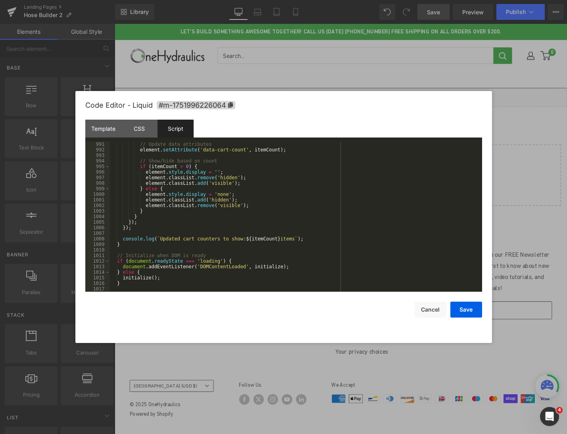
scroll to position [5526, 0]
click at [466, 312] on button "Save" at bounding box center [467, 309] width 32 height 16
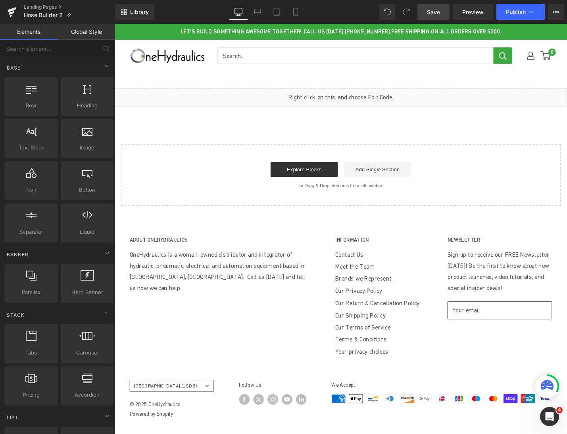
click at [428, 15] on span "Save" at bounding box center [433, 12] width 13 height 8
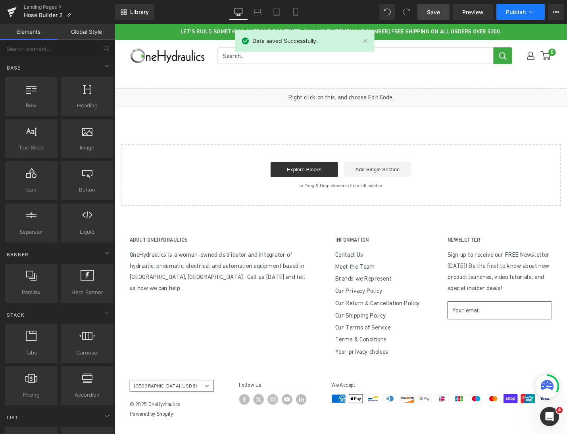
click at [509, 13] on span "Publish" at bounding box center [516, 12] width 20 height 6
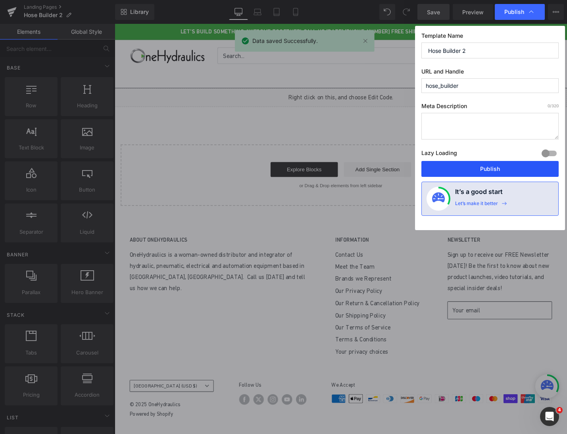
click at [476, 164] on button "Publish" at bounding box center [490, 169] width 137 height 16
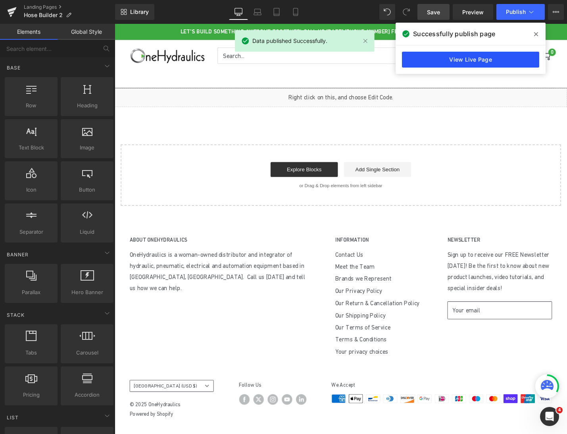
click at [465, 59] on link "View Live Page" at bounding box center [470, 60] width 137 height 16
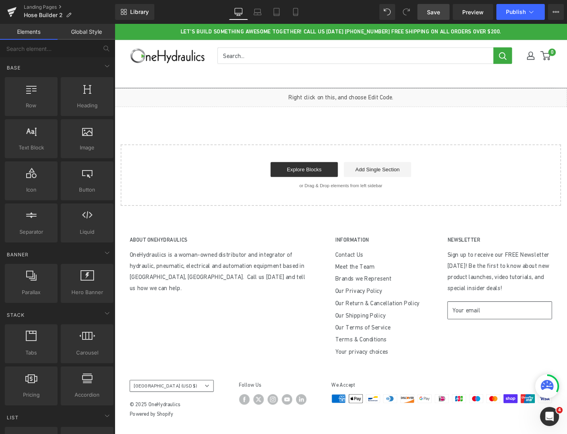
click at [367, 98] on div "Liquid" at bounding box center [355, 102] width 481 height 20
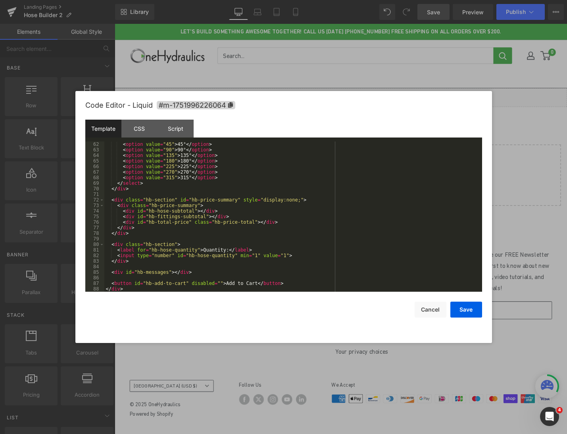
scroll to position [339, 0]
click at [179, 133] on div "Script" at bounding box center [176, 129] width 36 height 18
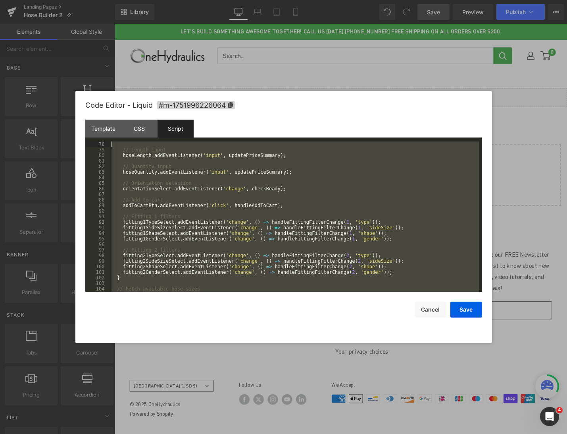
scroll to position [0, 0]
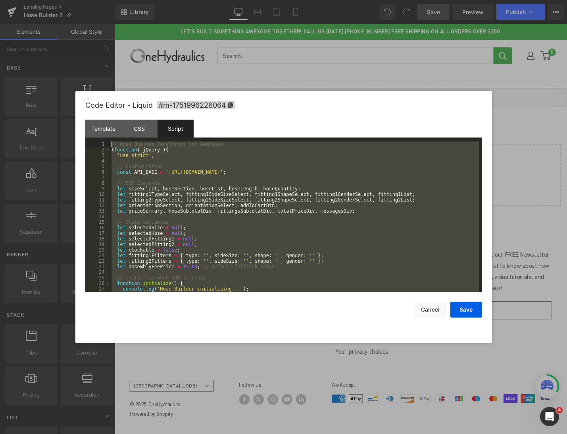
drag, startPoint x: 210, startPoint y: 288, endPoint x: 57, endPoint y: 75, distance: 262.5
click at [57, 75] on body "You are previewing how the will restyle your page. You can not edit Elements in…" at bounding box center [283, 217] width 567 height 434
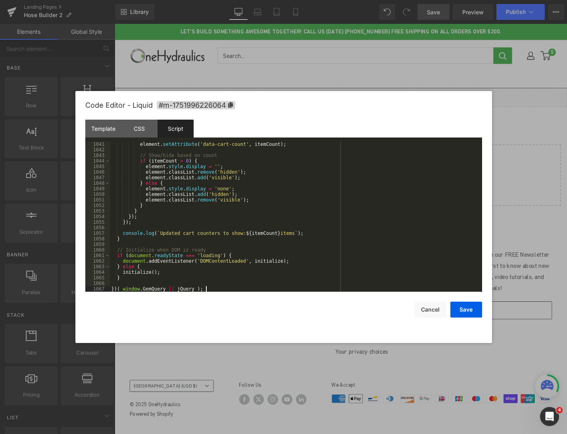
scroll to position [5804, 0]
click at [454, 313] on button "Save" at bounding box center [467, 309] width 32 height 16
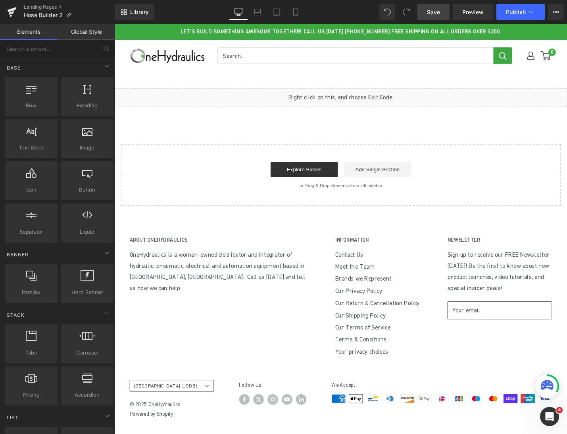
click at [441, 11] on link "Save" at bounding box center [434, 12] width 32 height 16
click at [511, 15] on span "Publish" at bounding box center [516, 12] width 20 height 6
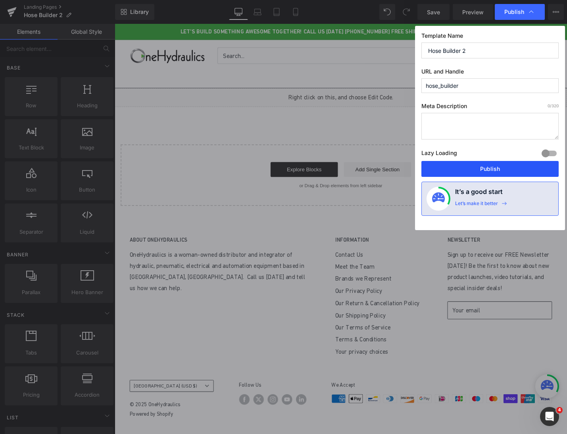
click at [462, 166] on button "Publish" at bounding box center [490, 169] width 137 height 16
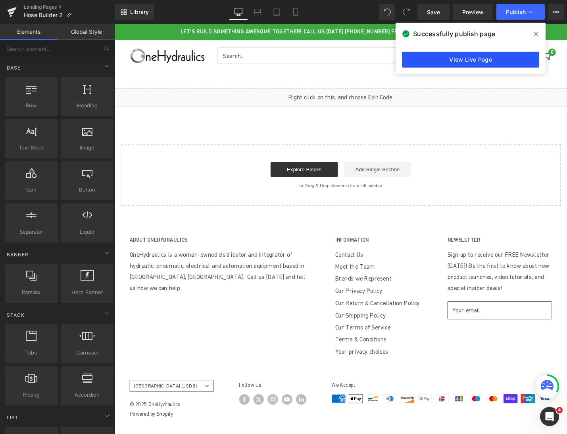
click at [436, 58] on link "View Live Page" at bounding box center [470, 60] width 137 height 16
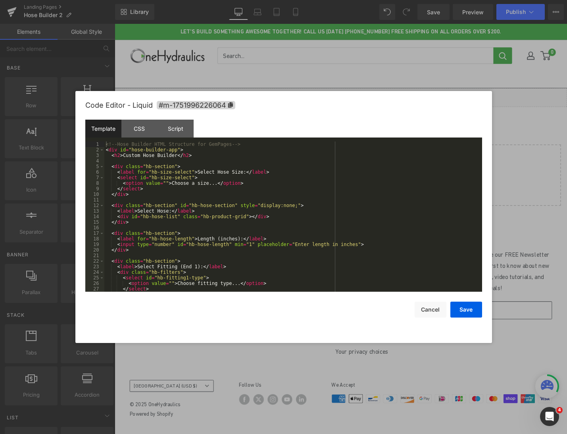
click at [364, 99] on div "Liquid" at bounding box center [355, 102] width 481 height 20
click at [181, 128] on div "Script" at bounding box center [176, 129] width 36 height 18
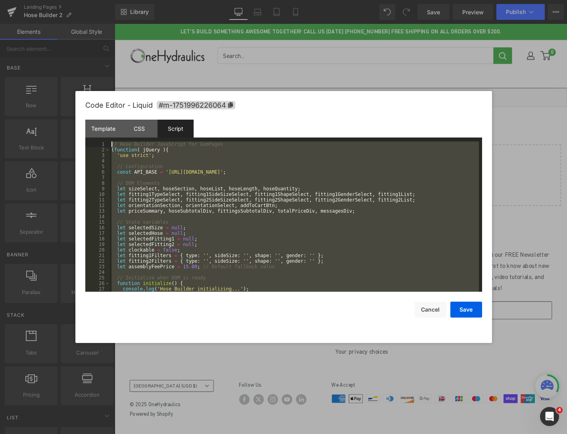
scroll to position [0, 0]
drag, startPoint x: 205, startPoint y: 290, endPoint x: -13, endPoint y: 33, distance: 337.3
click at [0, 33] on html "You are previewing how the will restyle your page. You can not edit Elements in…" at bounding box center [283, 217] width 567 height 434
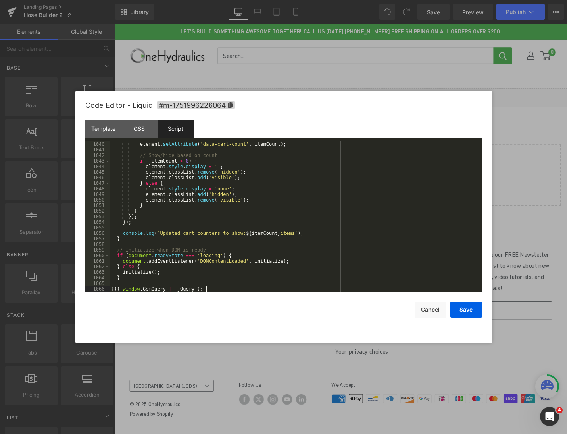
scroll to position [5799, 0]
click at [472, 315] on button "Save" at bounding box center [467, 309] width 32 height 16
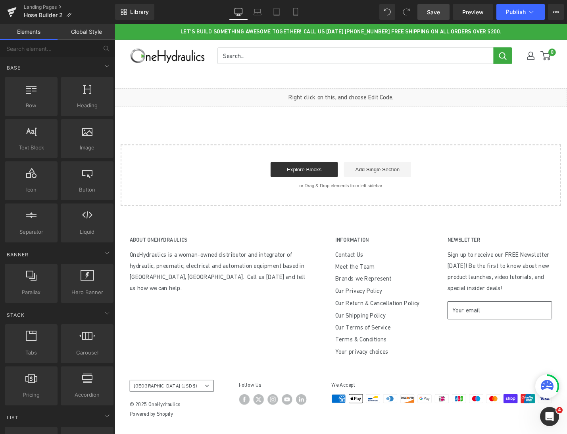
click at [432, 12] on span "Save" at bounding box center [433, 12] width 13 height 8
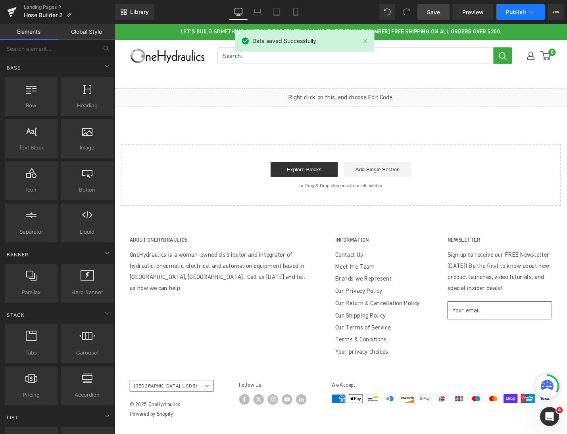
click at [520, 10] on span "Publish" at bounding box center [516, 12] width 20 height 6
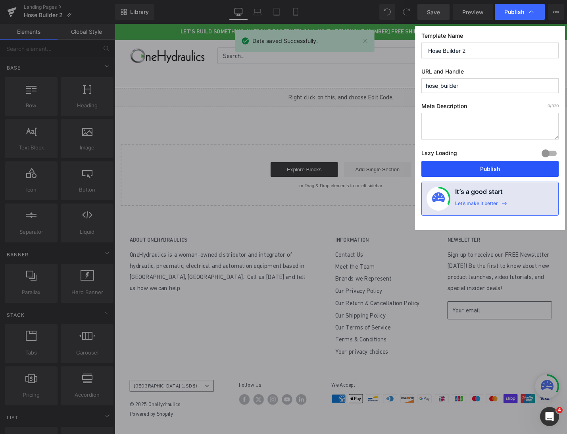
click at [497, 167] on button "Publish" at bounding box center [490, 169] width 137 height 16
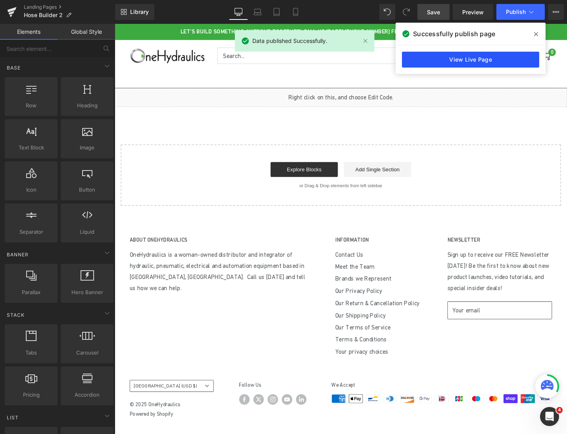
click at [426, 66] on link "View Live Page" at bounding box center [470, 60] width 137 height 16
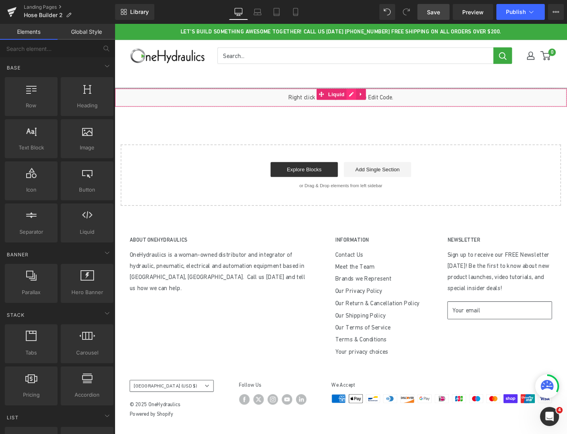
click at [364, 99] on div "Liquid" at bounding box center [355, 102] width 481 height 20
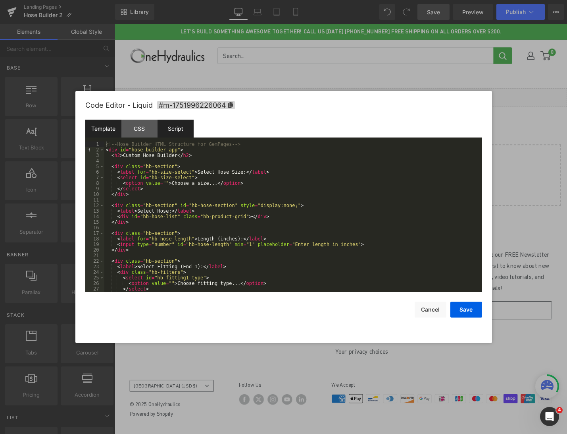
click at [183, 130] on div "Script" at bounding box center [176, 129] width 36 height 18
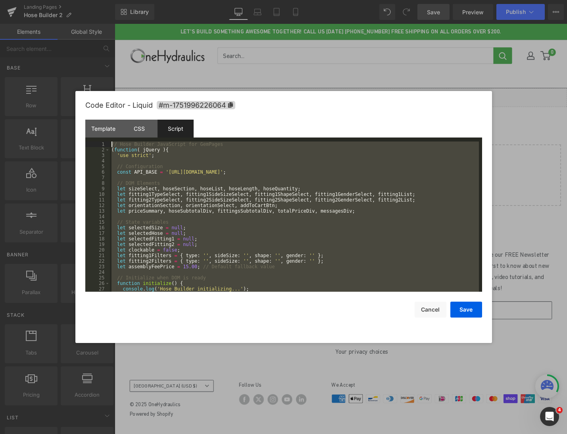
scroll to position [0, 0]
drag, startPoint x: 210, startPoint y: 288, endPoint x: 58, endPoint y: 52, distance: 279.8
click at [58, 52] on body "You are previewing how the will restyle your page. You can not edit Elements in…" at bounding box center [283, 217] width 567 height 434
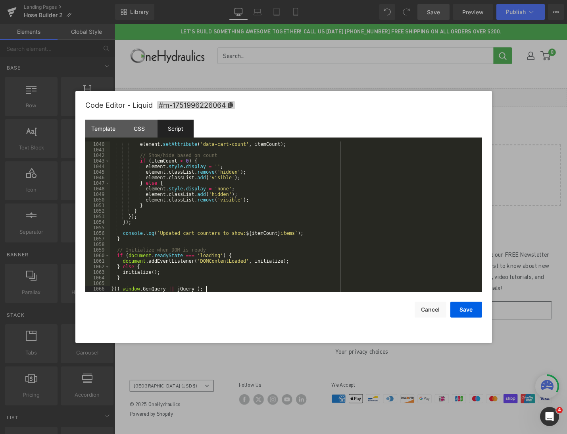
scroll to position [5799, 0]
click at [464, 313] on button "Save" at bounding box center [467, 309] width 32 height 16
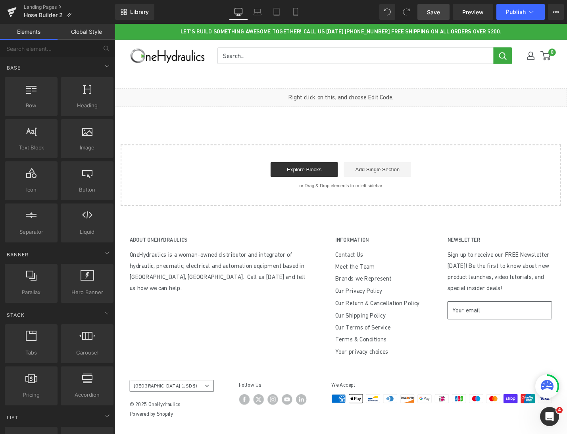
click at [440, 13] on span "Save" at bounding box center [433, 12] width 13 height 8
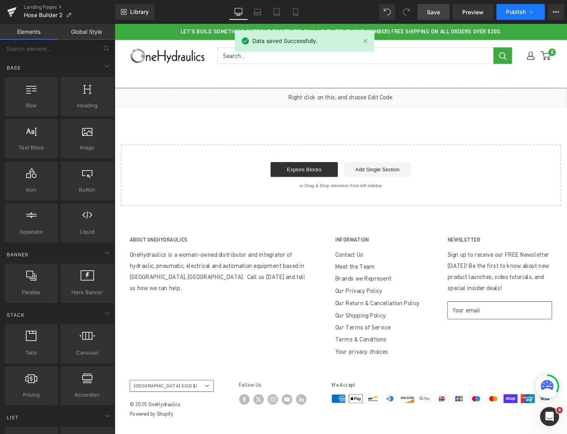
click at [513, 12] on span "Publish" at bounding box center [516, 12] width 20 height 6
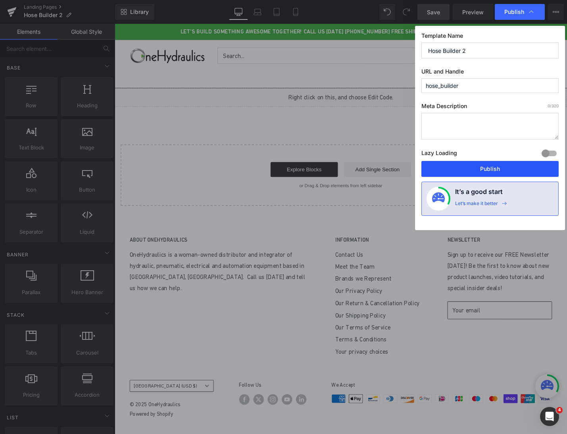
click at [488, 171] on button "Publish" at bounding box center [490, 169] width 137 height 16
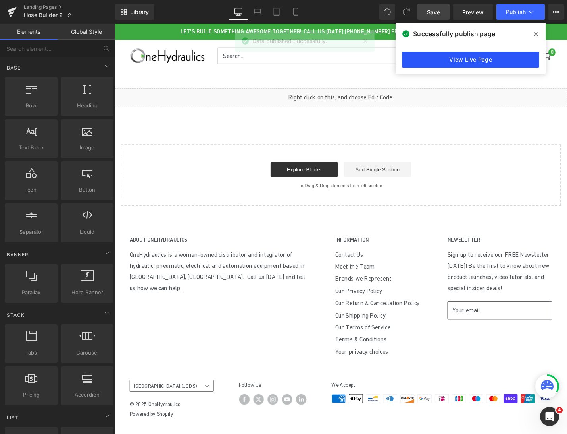
click at [421, 61] on link "View Live Page" at bounding box center [470, 60] width 137 height 16
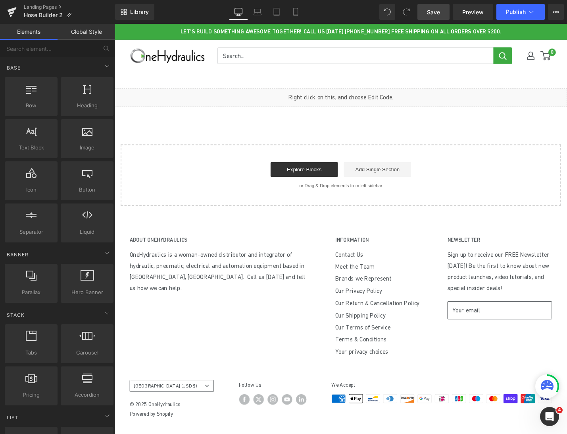
click at [366, 98] on div "Liquid" at bounding box center [355, 102] width 481 height 20
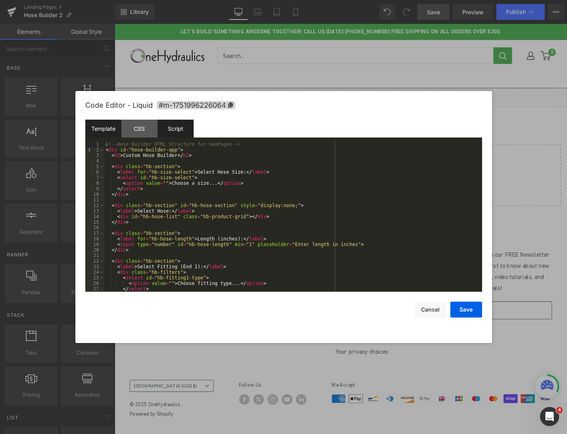
click at [182, 127] on div "Script" at bounding box center [176, 129] width 36 height 18
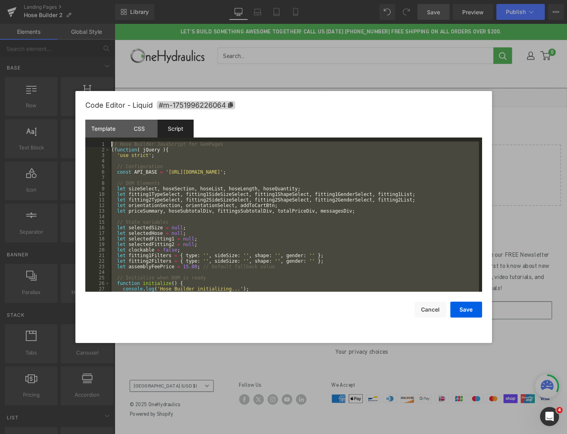
scroll to position [0, 0]
drag, startPoint x: 215, startPoint y: 288, endPoint x: 90, endPoint y: 61, distance: 259.0
click at [90, 61] on body "You are previewing how the will restyle your page. You can not edit Elements in…" at bounding box center [283, 217] width 567 height 434
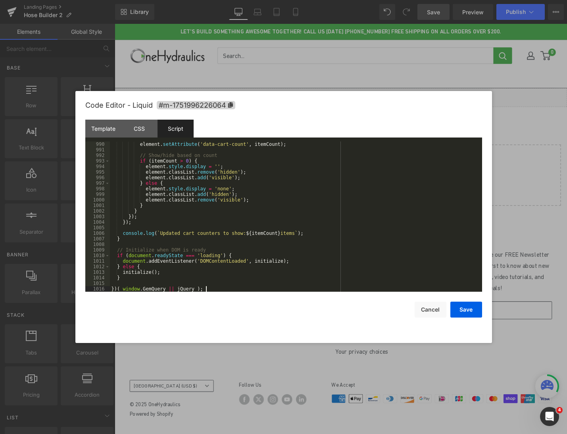
scroll to position [5521, 0]
click at [463, 308] on button "Save" at bounding box center [467, 309] width 32 height 16
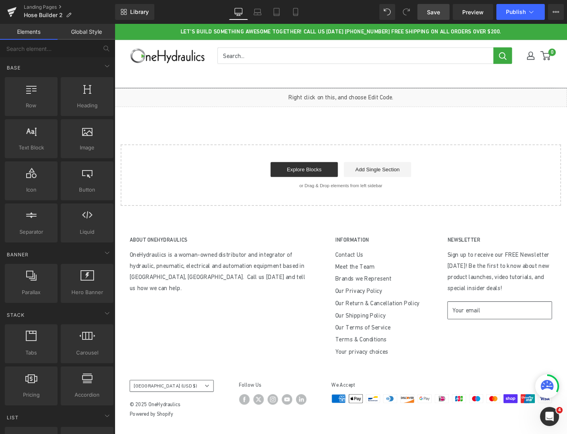
click at [440, 17] on link "Save" at bounding box center [434, 12] width 32 height 16
click at [517, 15] on button "Publish" at bounding box center [521, 12] width 48 height 16
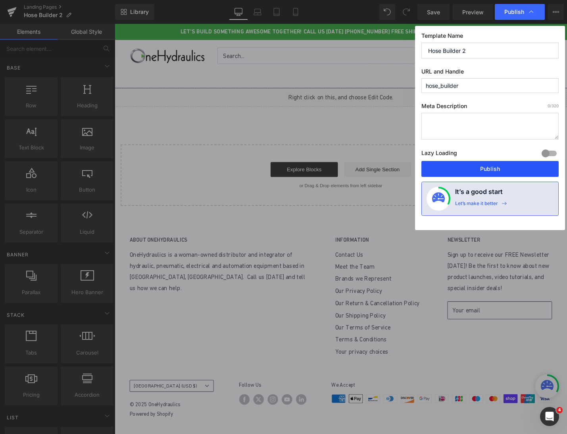
click at [491, 165] on button "Publish" at bounding box center [490, 169] width 137 height 16
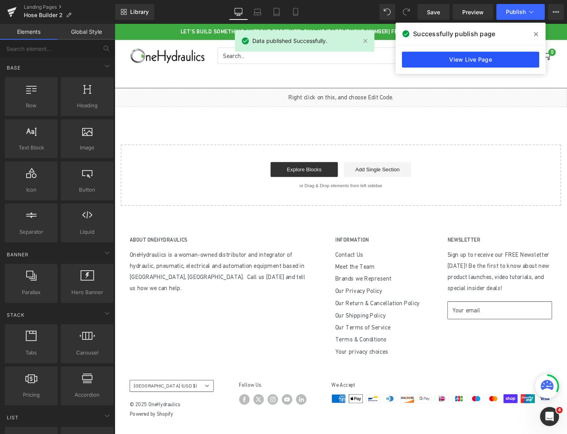
click at [424, 56] on link "View Live Page" at bounding box center [470, 60] width 137 height 16
